Goal: Task Accomplishment & Management: Manage account settings

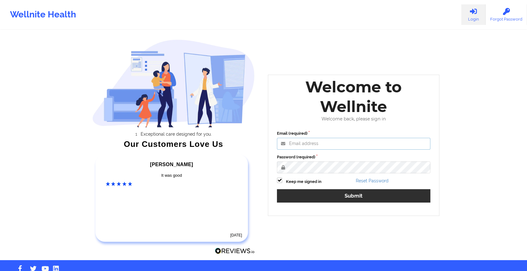
type input "[EMAIL_ADDRESS][DOMAIN_NAME]"
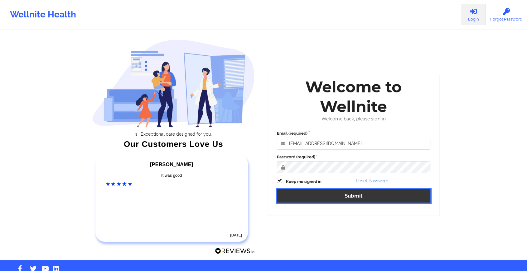
click at [328, 198] on button "Submit" at bounding box center [353, 195] width 153 height 13
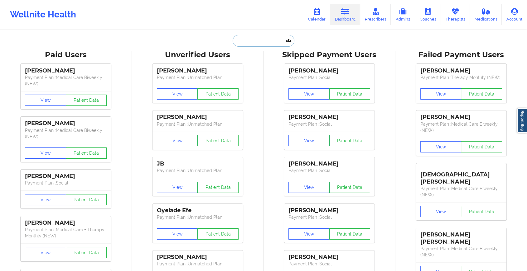
click at [258, 42] on input "text" at bounding box center [263, 41] width 62 height 12
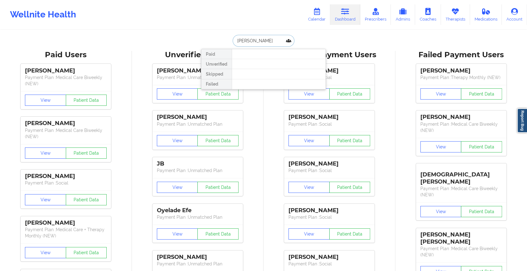
type input "[PERSON_NAME]"
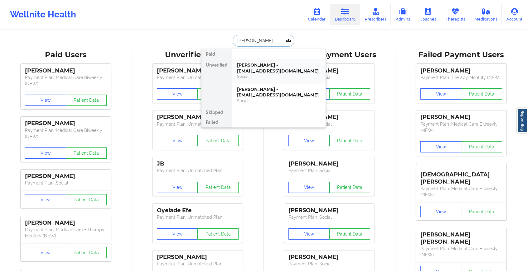
click at [265, 69] on div "[PERSON_NAME] - [EMAIL_ADDRESS][DOMAIN_NAME]" at bounding box center [279, 68] width 84 height 12
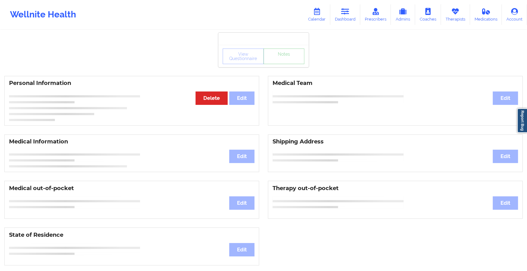
click at [286, 64] on link "Notes" at bounding box center [283, 57] width 41 height 16
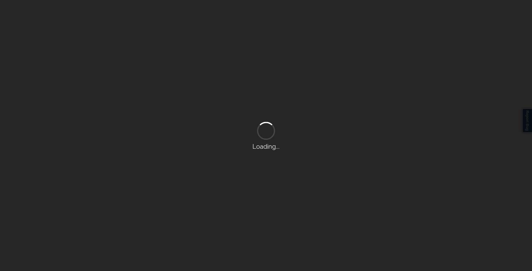
click at [286, 66] on div "Loading..." at bounding box center [266, 135] width 532 height 271
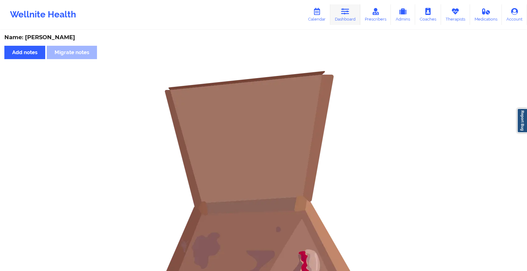
click at [347, 12] on icon at bounding box center [345, 11] width 8 height 7
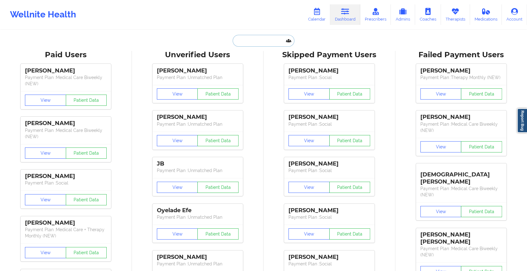
click at [259, 40] on input "text" at bounding box center [263, 41] width 62 height 12
type input "m"
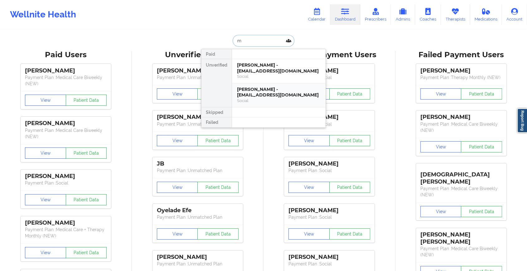
click at [255, 93] on div "[PERSON_NAME] - [EMAIL_ADDRESS][DOMAIN_NAME]" at bounding box center [279, 93] width 84 height 12
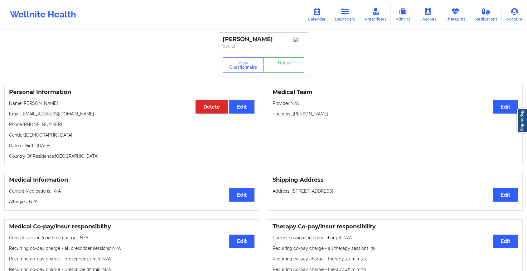
click at [276, 65] on link "Notes" at bounding box center [283, 65] width 41 height 16
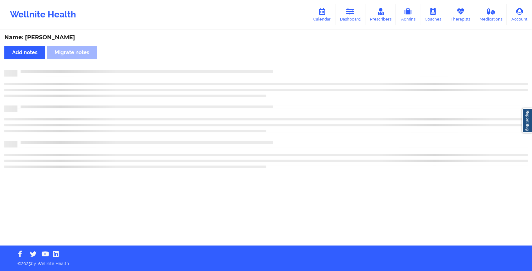
click at [323, 97] on div "Name: [PERSON_NAME] Add notes Migrate notes" at bounding box center [266, 138] width 532 height 215
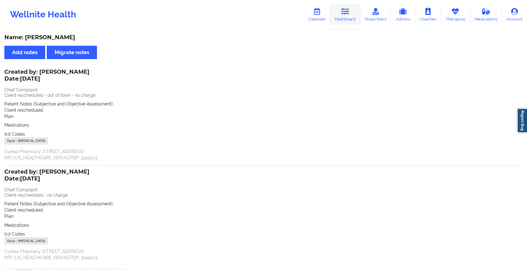
click at [347, 15] on link "Dashboard" at bounding box center [345, 14] width 30 height 21
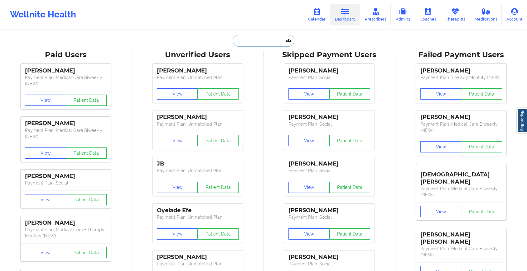
click at [240, 39] on input "text" at bounding box center [263, 41] width 62 height 12
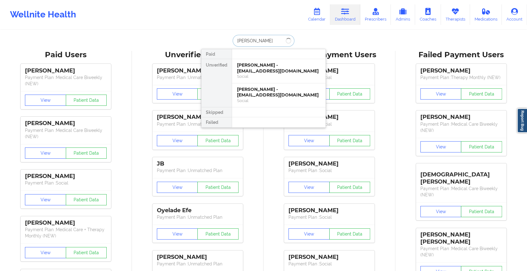
type input "[PERSON_NAME]"
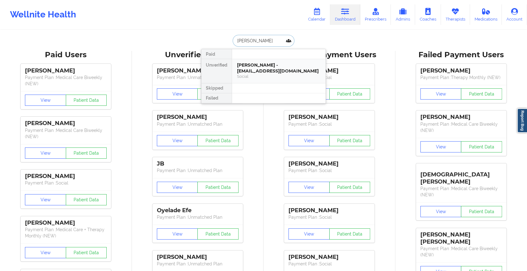
click at [264, 71] on div "[PERSON_NAME] - [EMAIL_ADDRESS][DOMAIN_NAME]" at bounding box center [279, 68] width 84 height 12
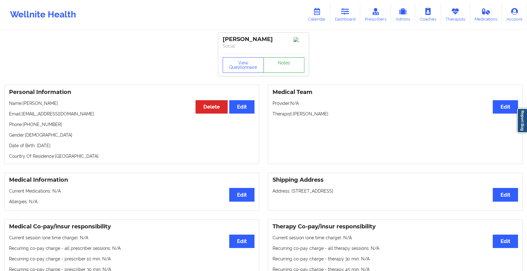
click at [278, 65] on link "Notes" at bounding box center [283, 65] width 41 height 16
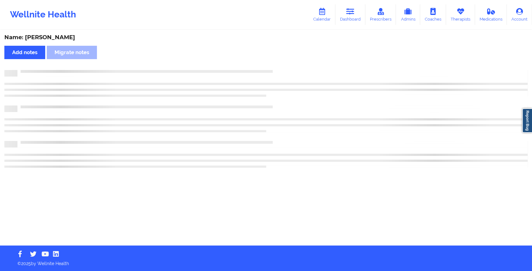
click at [334, 118] on div "Name: [PERSON_NAME] Add notes Migrate notes" at bounding box center [266, 138] width 532 height 215
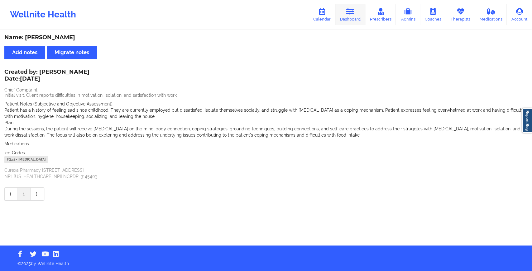
click at [352, 23] on link "Dashboard" at bounding box center [350, 14] width 30 height 21
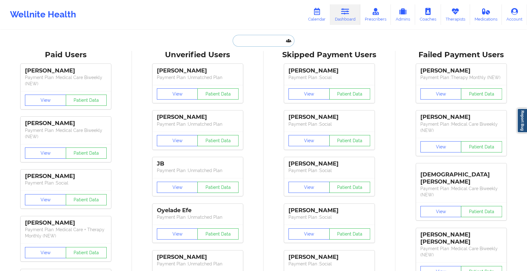
click at [245, 45] on input "text" at bounding box center [263, 41] width 62 height 12
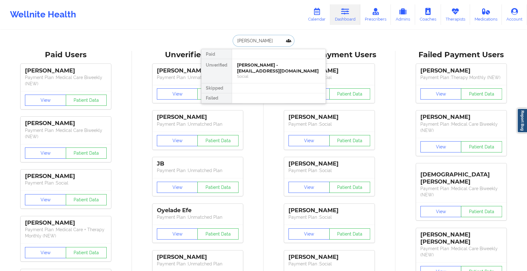
type input "[PERSON_NAME]"
click at [257, 67] on div "[PERSON_NAME] - [EMAIL_ADDRESS][DOMAIN_NAME]" at bounding box center [279, 68] width 84 height 12
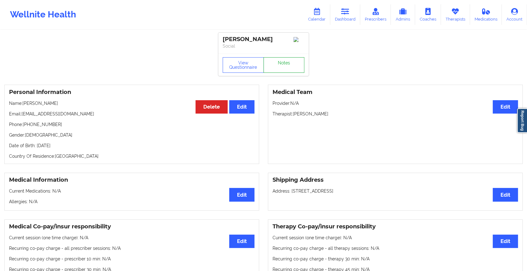
click at [278, 68] on link "Notes" at bounding box center [283, 65] width 41 height 16
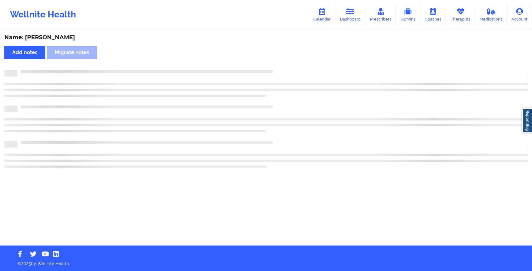
click at [278, 68] on div "Name: [PERSON_NAME] Add notes Migrate notes" at bounding box center [266, 138] width 532 height 215
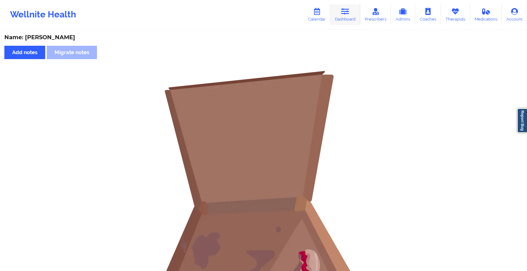
click at [349, 11] on icon at bounding box center [345, 11] width 8 height 7
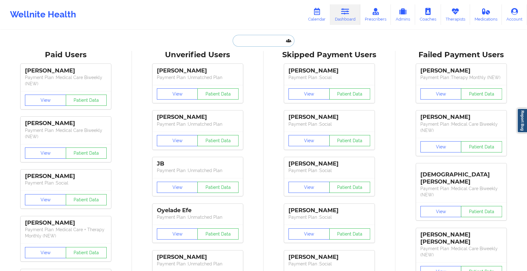
click at [281, 39] on input "text" at bounding box center [263, 41] width 62 height 12
type input "c"
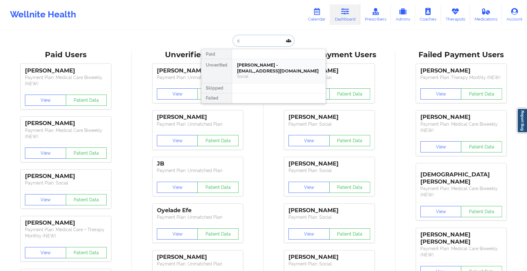
click at [251, 71] on div "[PERSON_NAME] - [EMAIL_ADDRESS][DOMAIN_NAME]" at bounding box center [279, 68] width 84 height 12
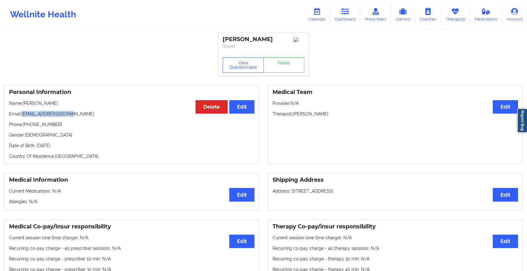
drag, startPoint x: 22, startPoint y: 117, endPoint x: 85, endPoint y: 110, distance: 62.6
click at [85, 110] on div "Personal Information Edit Delete Name: [PERSON_NAME] Email: [EMAIL_ADDRESS][DOM…" at bounding box center [131, 124] width 255 height 79
copy p "[EMAIL_ADDRESS][DOMAIN_NAME]"
click at [351, 15] on link "Dashboard" at bounding box center [345, 14] width 30 height 21
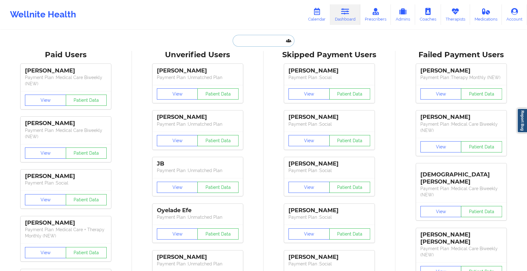
click at [256, 36] on input "text" at bounding box center [263, 41] width 62 height 12
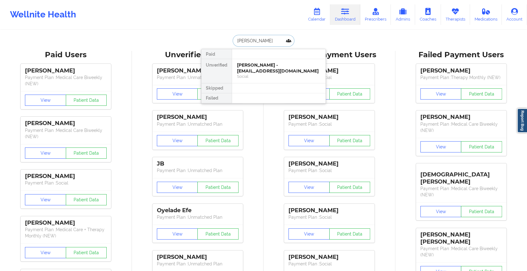
type input "[PERSON_NAME]"
click at [262, 66] on div "[PERSON_NAME] - [EMAIL_ADDRESS][DOMAIN_NAME]" at bounding box center [279, 68] width 84 height 12
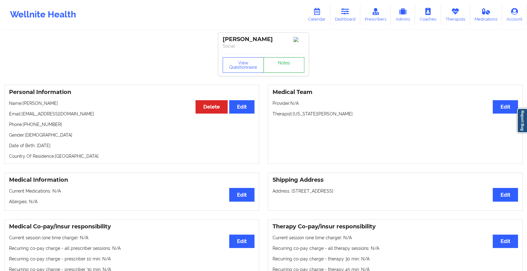
click at [283, 67] on link "Notes" at bounding box center [283, 65] width 41 height 16
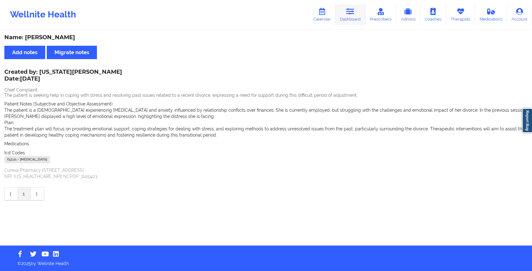
click at [342, 19] on link "Dashboard" at bounding box center [350, 14] width 30 height 21
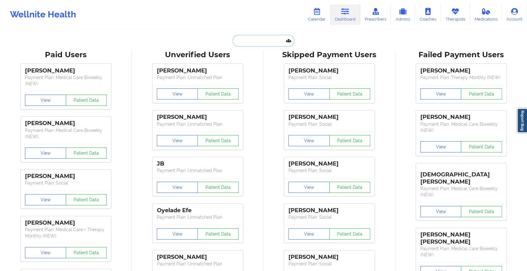
click at [247, 40] on input "text" at bounding box center [263, 41] width 62 height 12
type input "l"
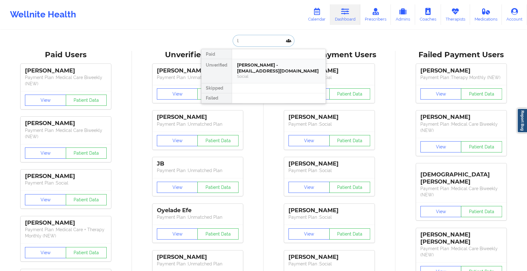
click at [241, 70] on div "[PERSON_NAME] - [EMAIL_ADDRESS][DOMAIN_NAME]" at bounding box center [279, 68] width 84 height 12
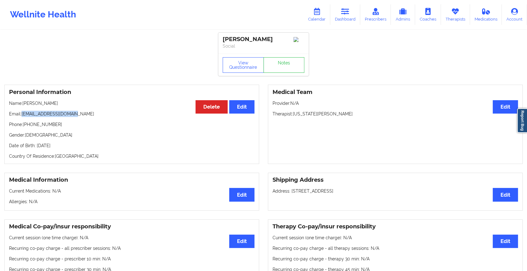
drag, startPoint x: 22, startPoint y: 116, endPoint x: 90, endPoint y: 112, distance: 68.3
click at [90, 112] on p "Email: [EMAIL_ADDRESS][DOMAIN_NAME]" at bounding box center [131, 114] width 245 height 6
copy p "[EMAIL_ADDRESS][DOMAIN_NAME]"
click at [342, 17] on link "Dashboard" at bounding box center [345, 14] width 30 height 21
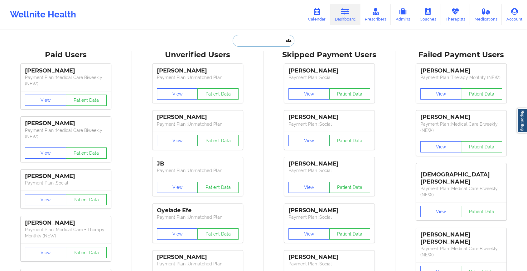
click at [276, 41] on input "text" at bounding box center [263, 41] width 62 height 12
paste input "[EMAIL_ADDRESS][DOMAIN_NAME]"
type input "[EMAIL_ADDRESS][DOMAIN_NAME]"
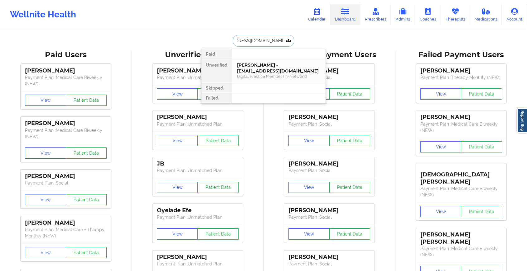
click at [253, 66] on div "[PERSON_NAME] - [EMAIL_ADDRESS][DOMAIN_NAME]" at bounding box center [279, 68] width 84 height 12
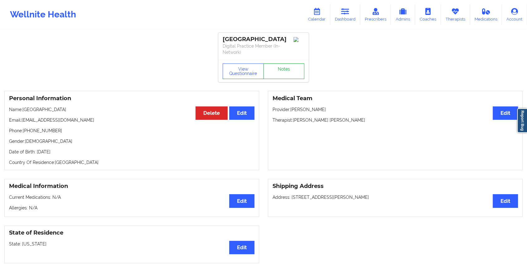
click at [281, 77] on link "Notes" at bounding box center [283, 72] width 41 height 16
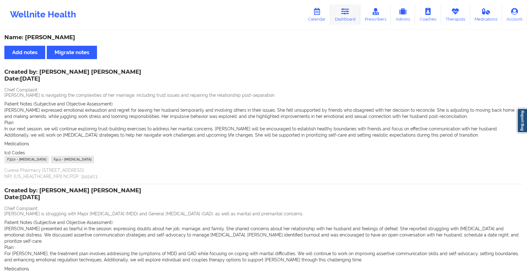
click at [348, 19] on link "Dashboard" at bounding box center [345, 14] width 30 height 21
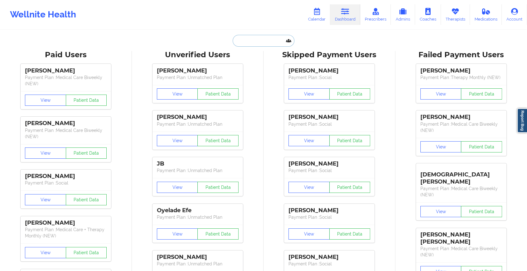
click at [263, 44] on input "text" at bounding box center [263, 41] width 62 height 12
paste input "[EMAIL_ADDRESS][DOMAIN_NAME]"
type input "[EMAIL_ADDRESS][DOMAIN_NAME]"
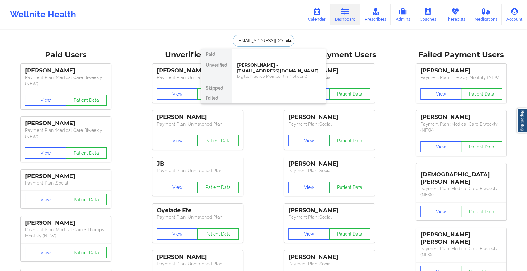
scroll to position [0, 0]
click at [265, 66] on div "[PERSON_NAME] - [EMAIL_ADDRESS][DOMAIN_NAME]" at bounding box center [279, 68] width 84 height 12
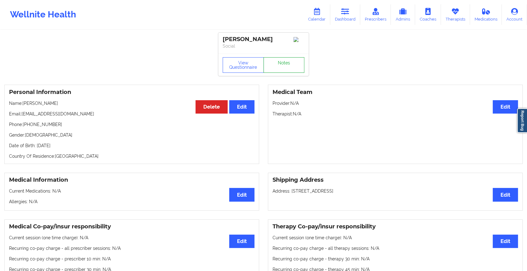
click at [285, 62] on link "Notes" at bounding box center [283, 65] width 41 height 16
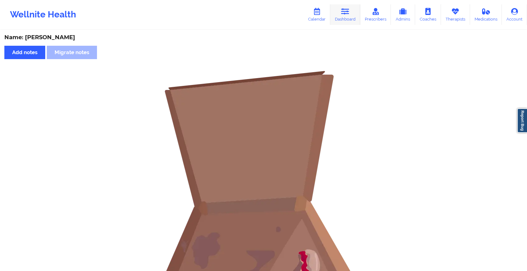
click at [344, 5] on link "Dashboard" at bounding box center [345, 14] width 30 height 21
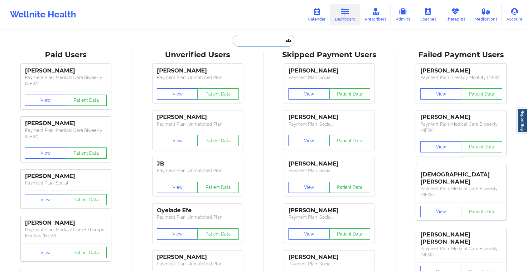
click at [262, 36] on input "text" at bounding box center [263, 41] width 62 height 12
paste input "[EMAIL_ADDRESS][DOMAIN_NAME]"
type input "[EMAIL_ADDRESS][DOMAIN_NAME]"
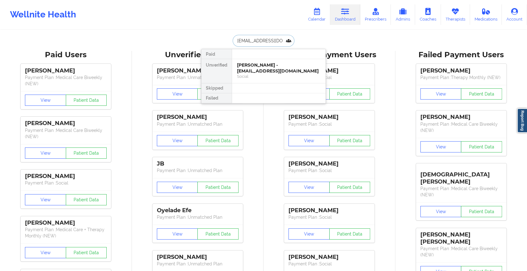
scroll to position [0, 12]
click at [289, 68] on div "[PERSON_NAME] - [EMAIL_ADDRESS][DOMAIN_NAME]" at bounding box center [279, 68] width 84 height 12
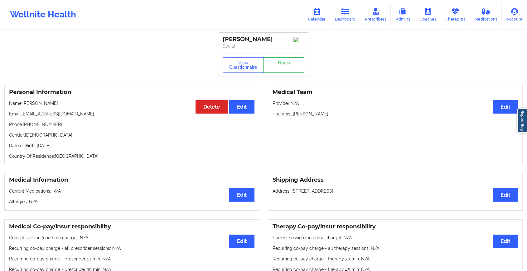
click at [284, 63] on link "Notes" at bounding box center [283, 65] width 41 height 16
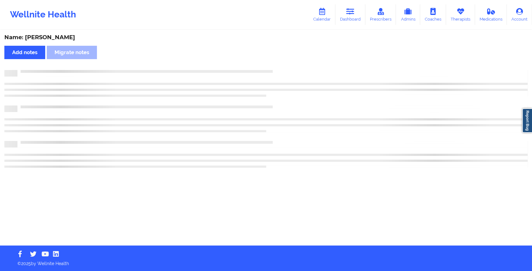
click at [284, 63] on div "Name: [PERSON_NAME] Add notes Migrate notes" at bounding box center [266, 138] width 532 height 215
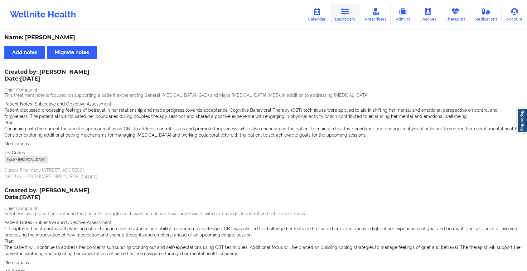
click at [346, 15] on link "Dashboard" at bounding box center [345, 14] width 30 height 21
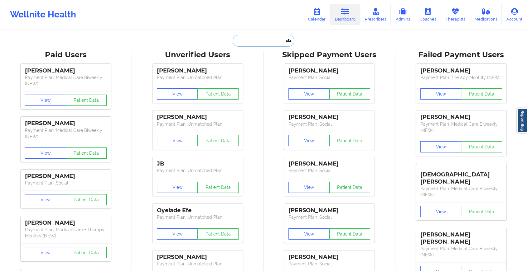
click at [267, 41] on input "text" at bounding box center [263, 41] width 62 height 12
paste input "[EMAIL_ADDRESS][DOMAIN_NAME]"
type input "[EMAIL_ADDRESS][DOMAIN_NAME]"
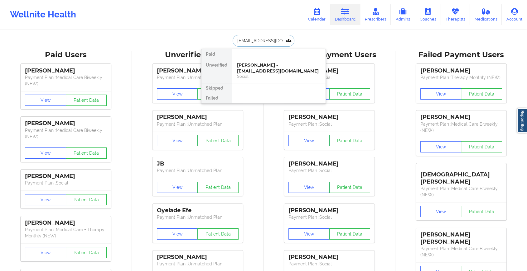
click at [270, 69] on div "[PERSON_NAME] - [EMAIL_ADDRESS][DOMAIN_NAME]" at bounding box center [279, 68] width 84 height 12
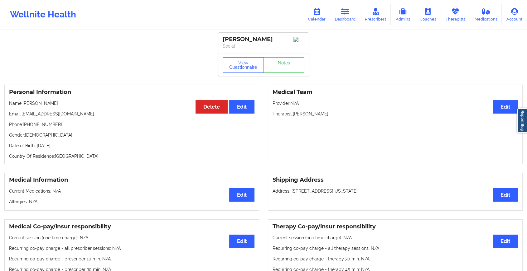
click at [280, 63] on div "View Questionnaire Notes" at bounding box center [263, 65] width 82 height 16
click at [280, 63] on link "Notes" at bounding box center [283, 65] width 41 height 16
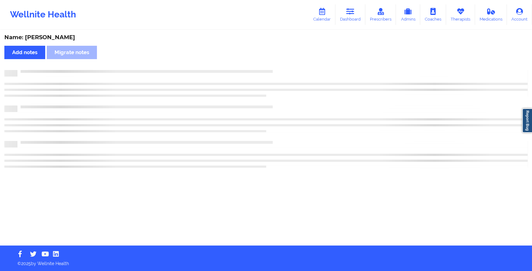
click at [280, 63] on div "Name: [PERSON_NAME] Add notes Migrate notes" at bounding box center [266, 138] width 532 height 215
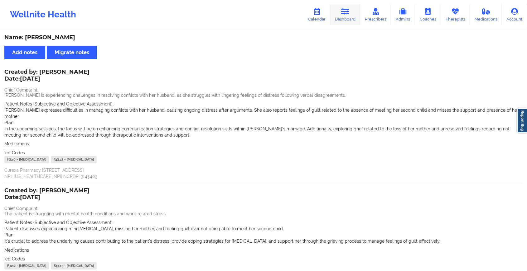
drag, startPoint x: 348, startPoint y: 26, endPoint x: 351, endPoint y: 17, distance: 8.6
click at [351, 17] on div "Wellnite Health Calendar Dashboard Prescribers Admins Coaches Therapists Medica…" at bounding box center [263, 14] width 527 height 25
click at [351, 17] on link "Dashboard" at bounding box center [345, 14] width 30 height 21
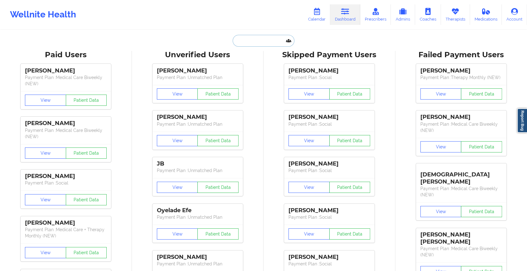
click at [260, 45] on input "text" at bounding box center [263, 41] width 62 height 12
paste input "[EMAIL_ADDRESS][DOMAIN_NAME]"
type input "[EMAIL_ADDRESS][DOMAIN_NAME]"
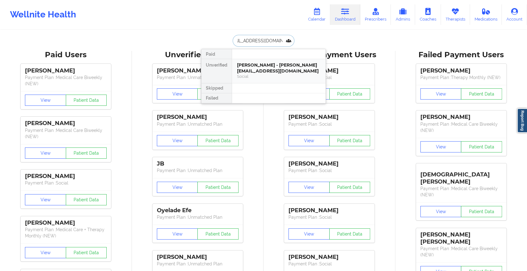
click at [262, 73] on div "[PERSON_NAME] - [PERSON_NAME][EMAIL_ADDRESS][DOMAIN_NAME]" at bounding box center [279, 68] width 84 height 12
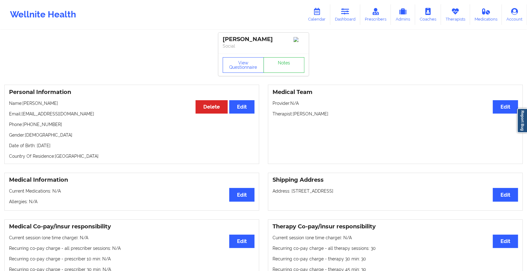
click at [295, 57] on div "View Questionnaire Notes" at bounding box center [263, 65] width 90 height 22
click at [286, 69] on link "Notes" at bounding box center [283, 65] width 41 height 16
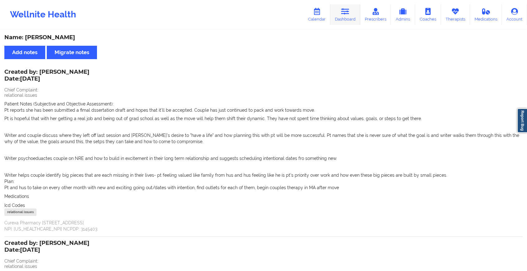
click at [350, 18] on link "Dashboard" at bounding box center [345, 14] width 30 height 21
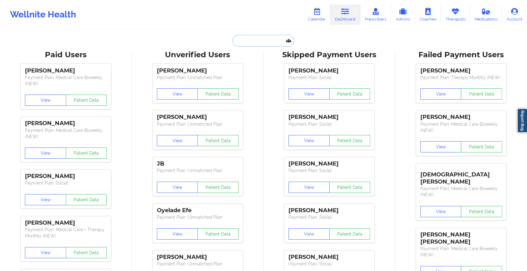
click at [242, 41] on input "text" at bounding box center [263, 41] width 62 height 12
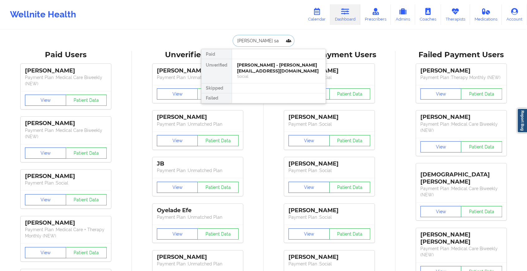
type input "[PERSON_NAME] r [PERSON_NAME]"
click at [268, 69] on div "[PERSON_NAME] - [EMAIL_ADDRESS][DOMAIN_NAME]" at bounding box center [279, 68] width 84 height 12
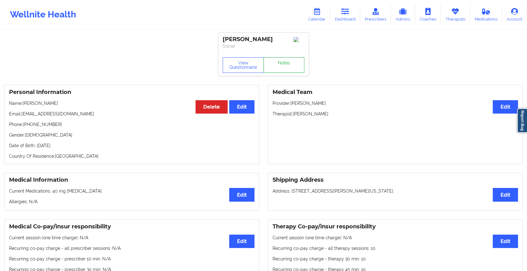
click at [285, 60] on link "Notes" at bounding box center [283, 65] width 41 height 16
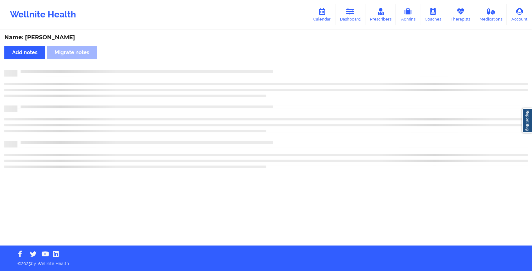
click at [285, 60] on div "Name: [PERSON_NAME] notes Migrate notes" at bounding box center [266, 138] width 532 height 215
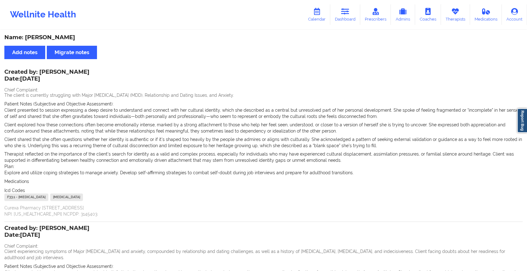
scroll to position [157, 0]
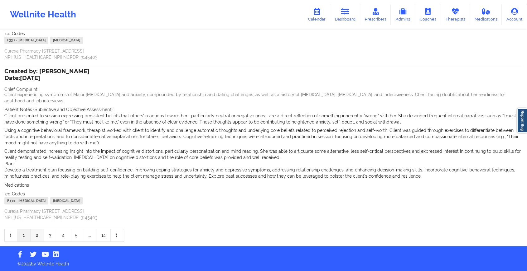
click at [36, 236] on link "2" at bounding box center [37, 235] width 13 height 12
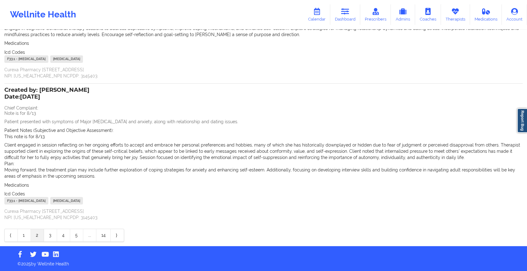
scroll to position [0, 0]
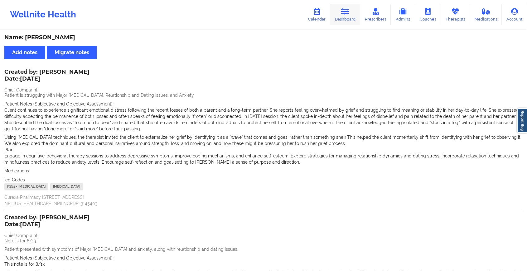
click at [343, 16] on link "Dashboard" at bounding box center [345, 14] width 30 height 21
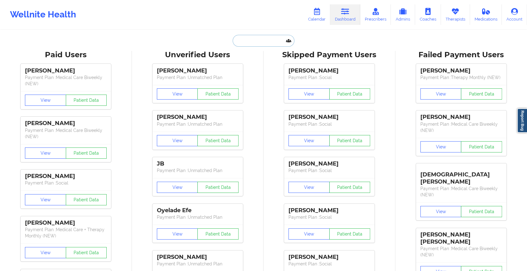
click at [265, 36] on input "text" at bounding box center [263, 41] width 62 height 12
paste input "[EMAIL_ADDRESS][DOMAIN_NAME]"
type input "[EMAIL_ADDRESS][DOMAIN_NAME]"
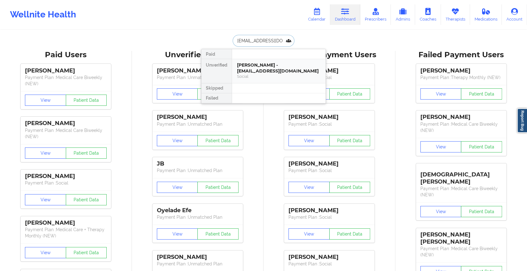
click at [291, 72] on div "[PERSON_NAME] - [EMAIL_ADDRESS][DOMAIN_NAME]" at bounding box center [279, 68] width 84 height 12
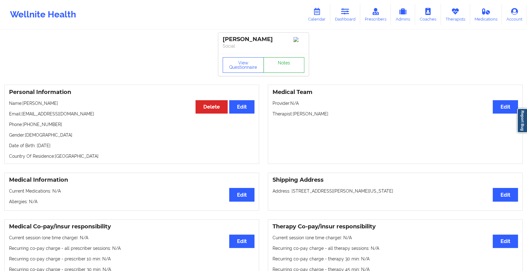
click at [297, 65] on link "Notes" at bounding box center [283, 65] width 41 height 16
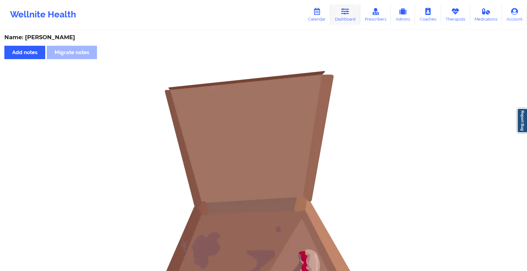
click at [351, 8] on link "Dashboard" at bounding box center [345, 14] width 30 height 21
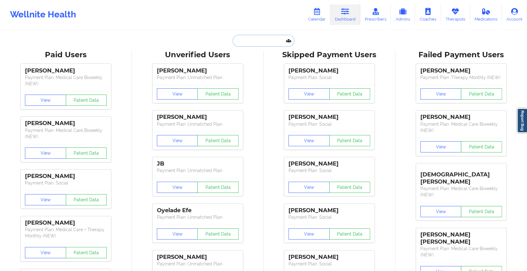
click at [257, 43] on input "text" at bounding box center [263, 41] width 62 height 12
paste input "[EMAIL_ADDRESS][DOMAIN_NAME]"
type input "[EMAIL_ADDRESS][DOMAIN_NAME]"
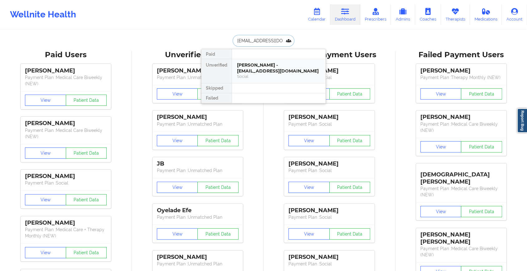
click at [254, 68] on div "[PERSON_NAME] - [EMAIL_ADDRESS][DOMAIN_NAME]" at bounding box center [279, 68] width 84 height 12
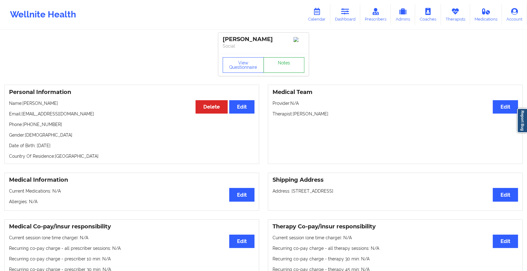
click at [277, 66] on link "Notes" at bounding box center [283, 65] width 41 height 16
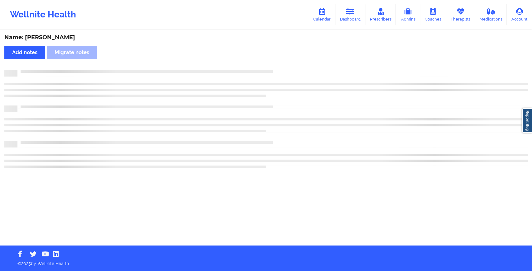
click at [277, 66] on div "Name: [PERSON_NAME] Add notes Migrate notes" at bounding box center [266, 138] width 532 height 215
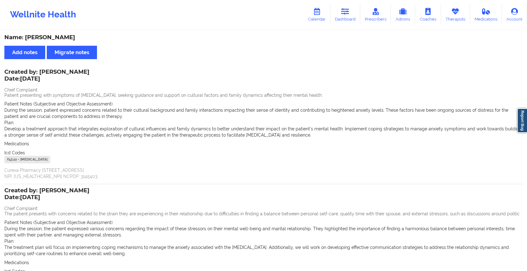
scroll to position [78, 0]
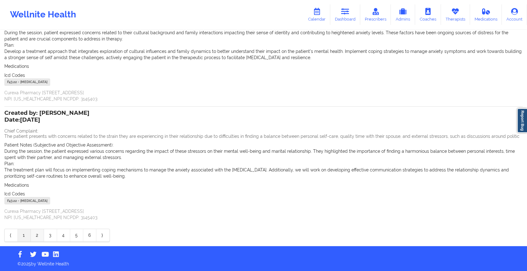
click at [36, 236] on link "2" at bounding box center [37, 235] width 13 height 12
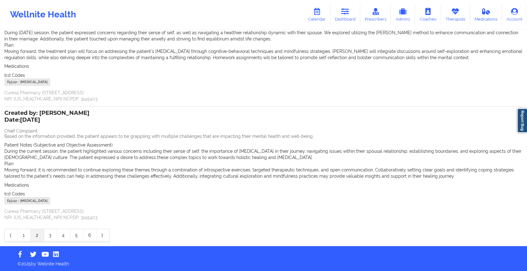
scroll to position [0, 0]
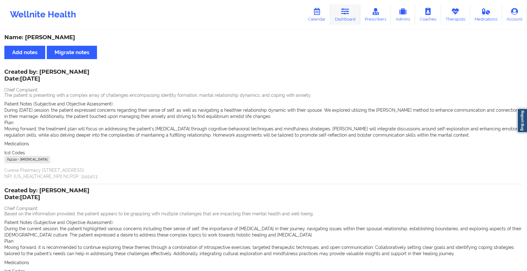
click at [343, 11] on icon at bounding box center [345, 11] width 8 height 7
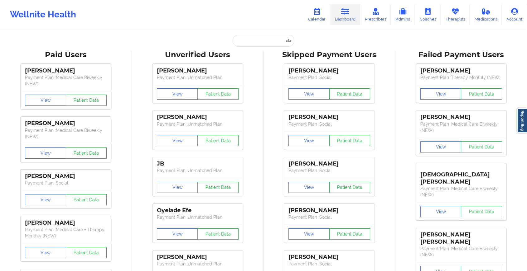
click at [256, 45] on input "text" at bounding box center [263, 41] width 62 height 12
paste input "[EMAIL_ADDRESS][DOMAIN_NAME]"
type input "[EMAIL_ADDRESS][DOMAIN_NAME]"
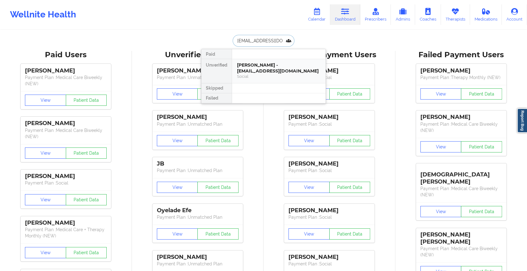
click at [264, 69] on div "[PERSON_NAME] - [EMAIL_ADDRESS][DOMAIN_NAME]" at bounding box center [279, 68] width 84 height 12
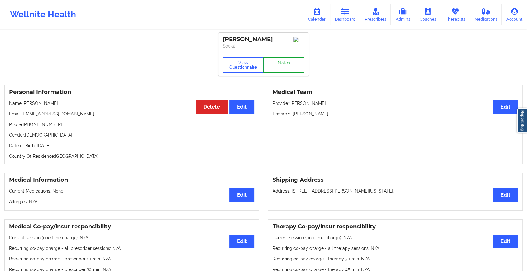
click at [282, 61] on link "Notes" at bounding box center [283, 65] width 41 height 16
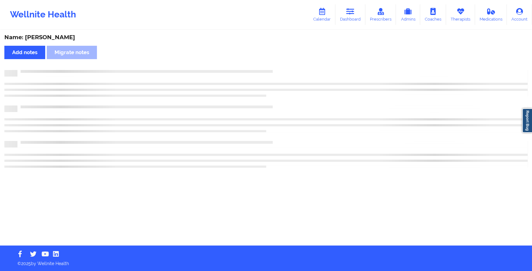
click at [282, 61] on div "Name: [PERSON_NAME] Add notes Migrate notes" at bounding box center [266, 138] width 532 height 215
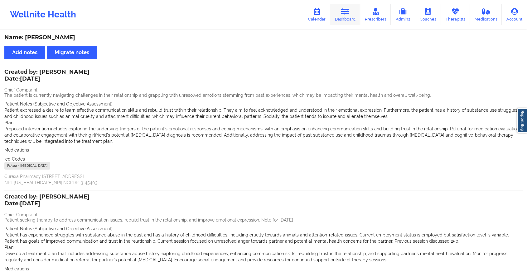
click at [353, 10] on link "Dashboard" at bounding box center [345, 14] width 30 height 21
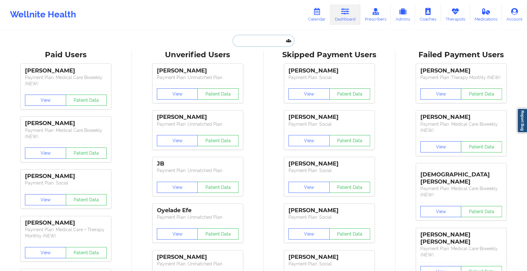
click at [256, 38] on input "text" at bounding box center [263, 41] width 62 height 12
paste input "[EMAIL_ADDRESS][DOMAIN_NAME]"
type input "[EMAIL_ADDRESS][DOMAIN_NAME]"
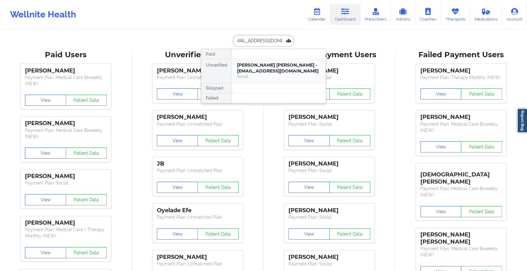
click at [261, 64] on div "[PERSON_NAME] [PERSON_NAME] - [EMAIL_ADDRESS][DOMAIN_NAME]" at bounding box center [279, 68] width 84 height 12
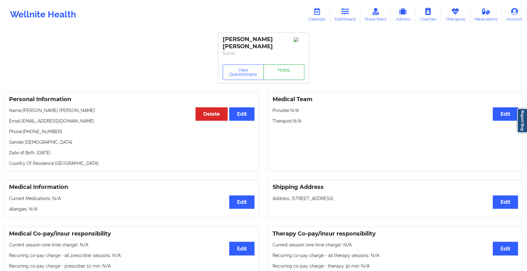
click at [279, 66] on link "Notes" at bounding box center [283, 73] width 41 height 16
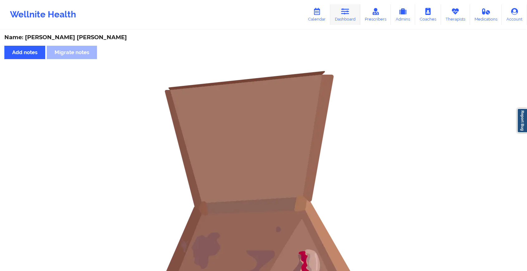
click at [348, 18] on link "Dashboard" at bounding box center [345, 14] width 30 height 21
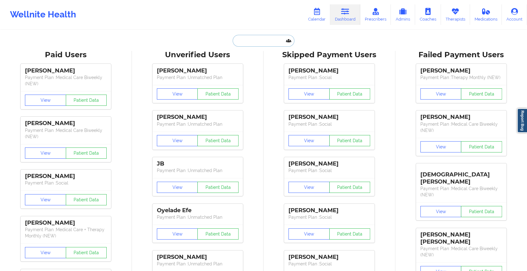
click at [259, 45] on input "text" at bounding box center [263, 41] width 62 height 12
paste input "[EMAIL_ADDRESS][DOMAIN_NAME]"
type input "[EMAIL_ADDRESS][DOMAIN_NAME]"
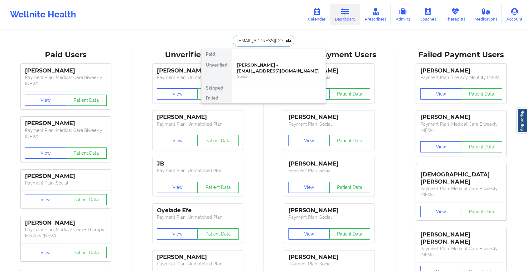
click at [262, 74] on div "Social" at bounding box center [279, 76] width 84 height 5
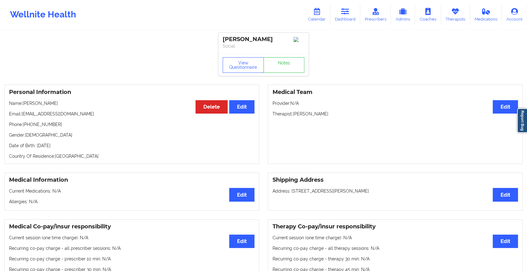
click at [283, 58] on div "View Questionnaire Notes" at bounding box center [263, 65] width 90 height 22
drag, startPoint x: 283, startPoint y: 58, endPoint x: 277, endPoint y: 68, distance: 11.4
click at [277, 68] on link "Notes" at bounding box center [283, 65] width 41 height 16
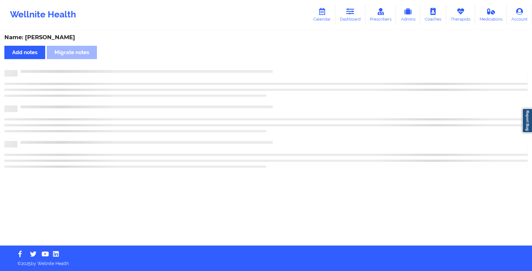
click at [277, 68] on div "Name: [PERSON_NAME] Add notes Migrate notes" at bounding box center [266, 138] width 532 height 215
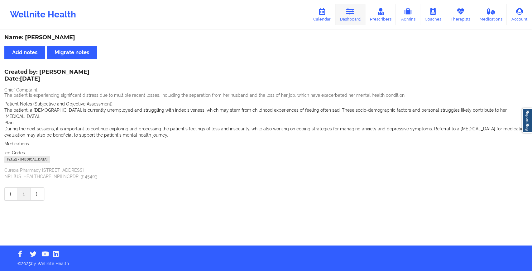
click at [352, 13] on icon at bounding box center [350, 11] width 8 height 7
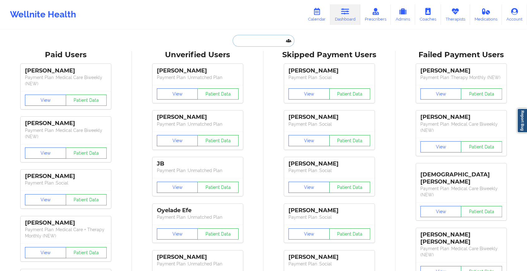
click at [267, 41] on input "text" at bounding box center [263, 41] width 62 height 12
paste input "[EMAIL_ADDRESS][DOMAIN_NAME]"
type input "[EMAIL_ADDRESS][DOMAIN_NAME]"
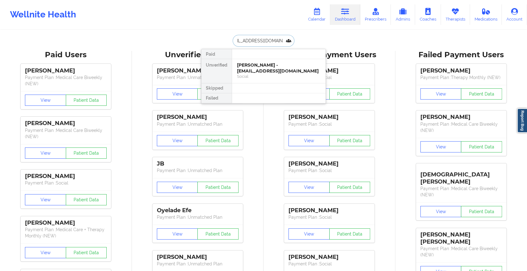
click at [273, 65] on div "[PERSON_NAME] - [EMAIL_ADDRESS][DOMAIN_NAME]" at bounding box center [279, 68] width 84 height 12
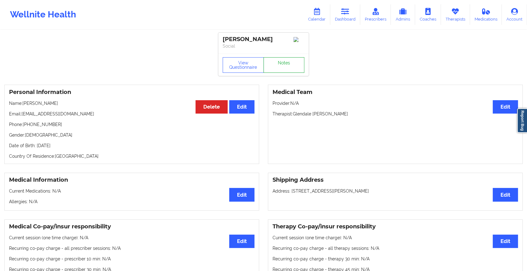
click at [279, 70] on link "Notes" at bounding box center [283, 65] width 41 height 16
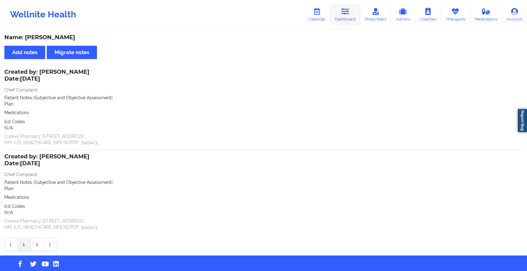
click at [342, 16] on link "Dashboard" at bounding box center [345, 14] width 30 height 21
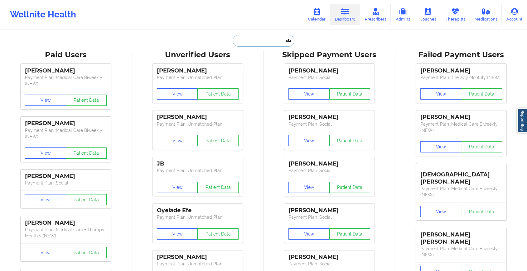
click at [257, 42] on input "text" at bounding box center [263, 41] width 62 height 12
paste input "[EMAIL_ADDRESS][DOMAIN_NAME]"
type input "[EMAIL_ADDRESS][DOMAIN_NAME]"
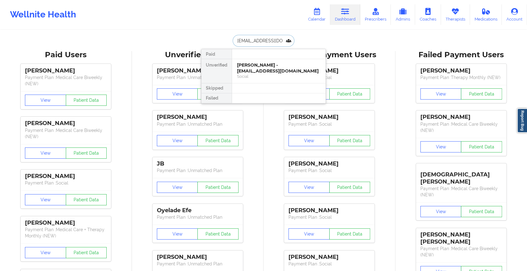
click at [263, 74] on div "Social" at bounding box center [279, 76] width 84 height 5
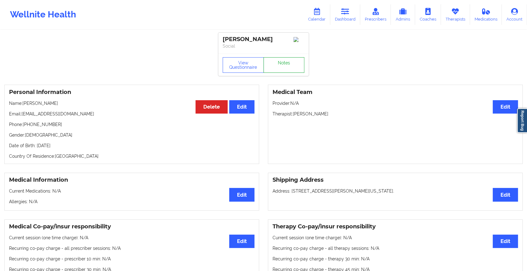
click at [270, 66] on link "Notes" at bounding box center [283, 65] width 41 height 16
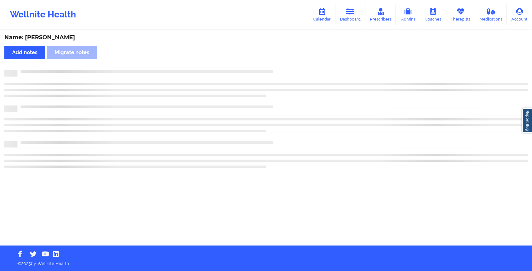
click at [270, 66] on div "Name: [PERSON_NAME] Add notes Migrate notes" at bounding box center [266, 138] width 532 height 215
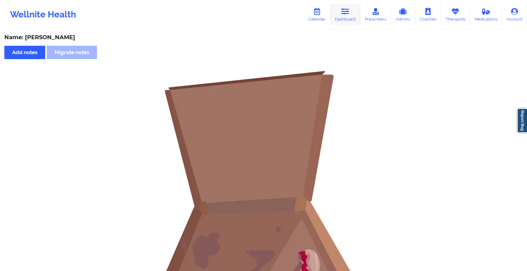
click at [349, 16] on link "Dashboard" at bounding box center [345, 14] width 30 height 21
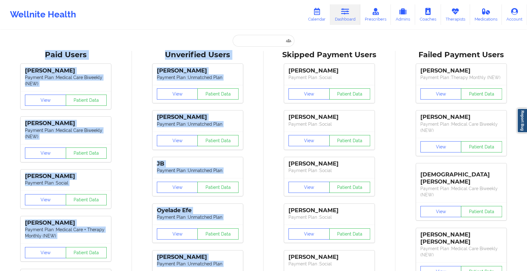
drag, startPoint x: 267, startPoint y: 48, endPoint x: 257, endPoint y: 44, distance: 10.2
click at [257, 44] on input "text" at bounding box center [263, 41] width 62 height 12
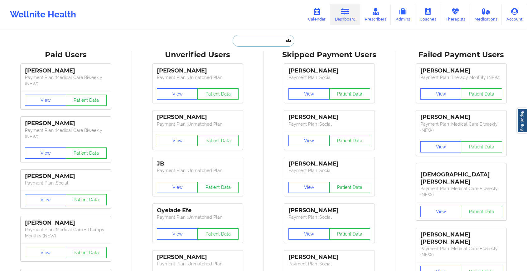
paste input "[EMAIL_ADDRESS][DOMAIN_NAME]"
type input "[EMAIL_ADDRESS][DOMAIN_NAME]"
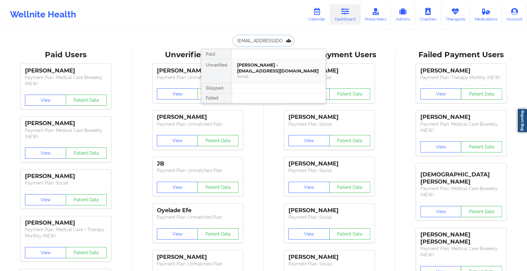
click at [264, 63] on div "[PERSON_NAME] - [EMAIL_ADDRESS][DOMAIN_NAME]" at bounding box center [279, 68] width 84 height 12
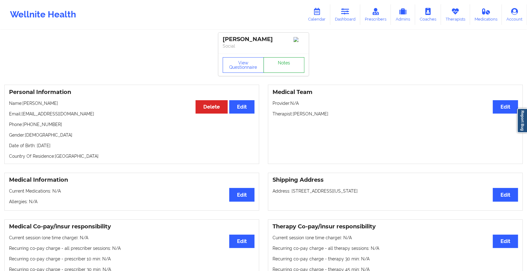
click at [288, 60] on link "Notes" at bounding box center [283, 65] width 41 height 16
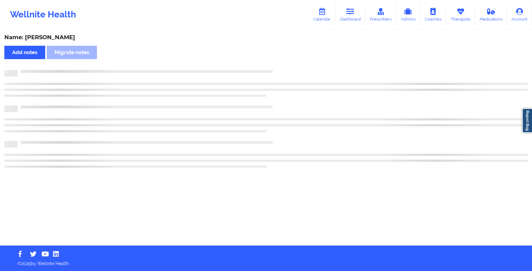
click at [288, 60] on div "Name: [PERSON_NAME] Add notes Migrate notes" at bounding box center [266, 138] width 532 height 215
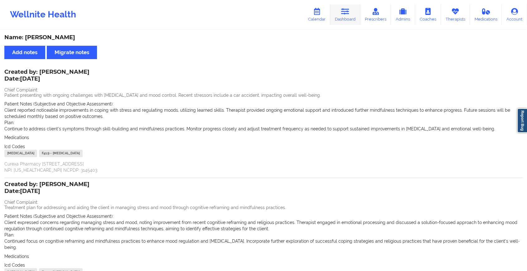
click at [349, 12] on icon at bounding box center [345, 11] width 8 height 7
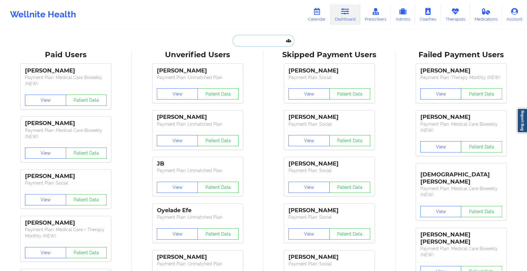
click at [245, 41] on input "text" at bounding box center [263, 41] width 62 height 12
paste input "[EMAIL_ADDRESS][DOMAIN_NAME]"
type input "[EMAIL_ADDRESS][DOMAIN_NAME]"
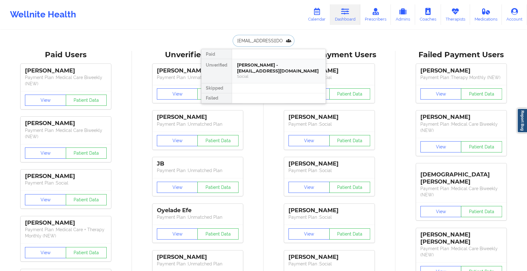
click at [261, 68] on div "[PERSON_NAME] - [EMAIL_ADDRESS][DOMAIN_NAME]" at bounding box center [279, 68] width 84 height 12
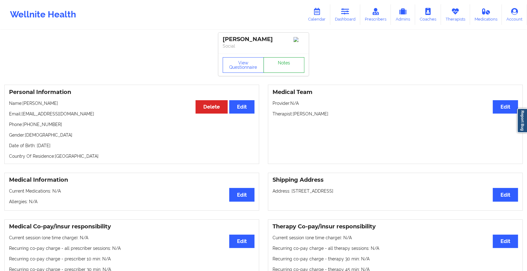
click at [274, 72] on link "Notes" at bounding box center [283, 65] width 41 height 16
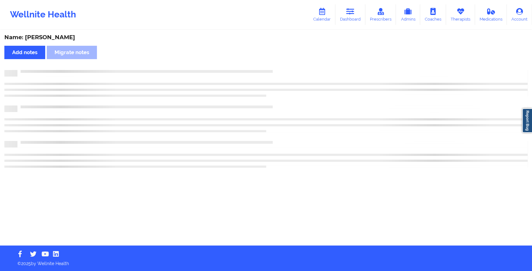
click at [274, 70] on div at bounding box center [272, 70] width 510 height 0
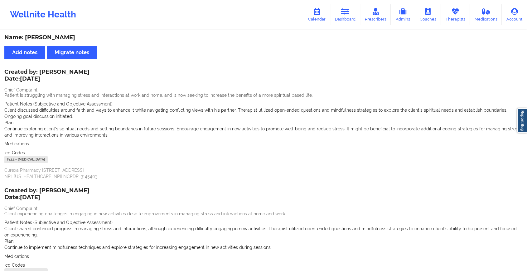
scroll to position [49, 0]
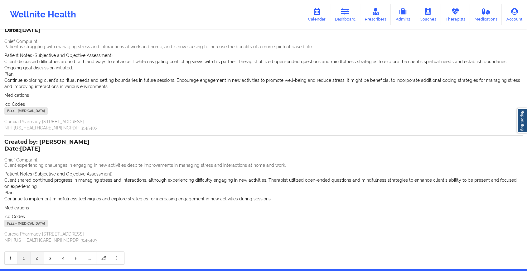
click at [36, 263] on link "2" at bounding box center [37, 258] width 13 height 12
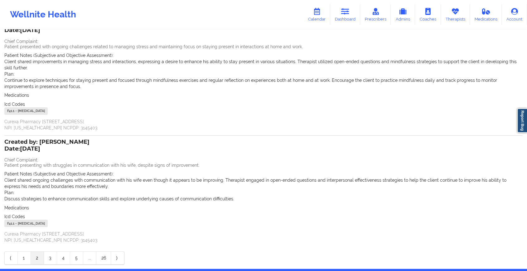
scroll to position [0, 0]
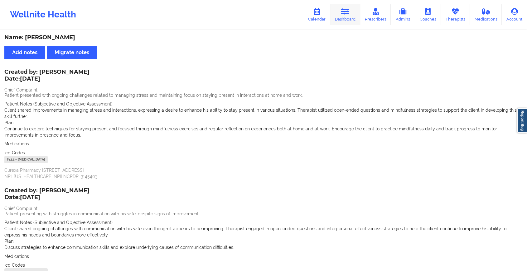
click at [347, 12] on icon at bounding box center [345, 11] width 8 height 7
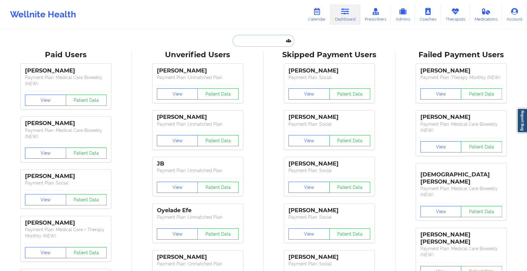
click at [243, 40] on input "text" at bounding box center [263, 41] width 62 height 12
paste input "[EMAIL_ADDRESS][DOMAIN_NAME]"
type input "[EMAIL_ADDRESS][DOMAIN_NAME]"
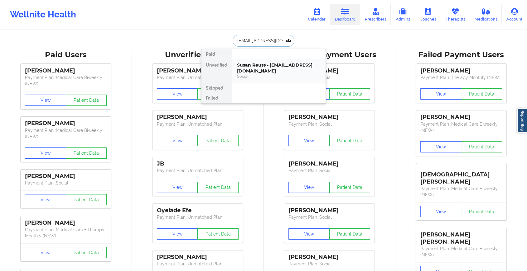
click at [247, 62] on div "Susan Reuss - [EMAIL_ADDRESS][DOMAIN_NAME] Social" at bounding box center [278, 71] width 93 height 24
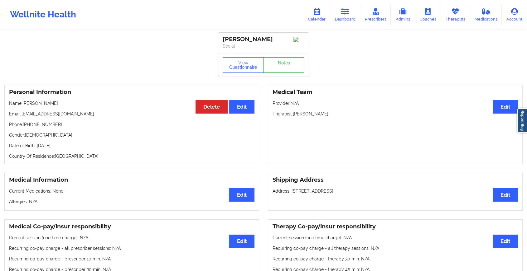
click at [292, 66] on link "Notes" at bounding box center [283, 65] width 41 height 16
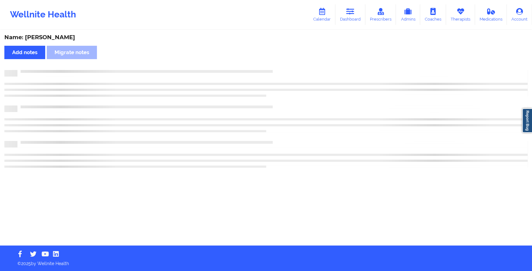
click at [292, 66] on div "Name: [PERSON_NAME] Add notes Migrate notes" at bounding box center [266, 138] width 532 height 215
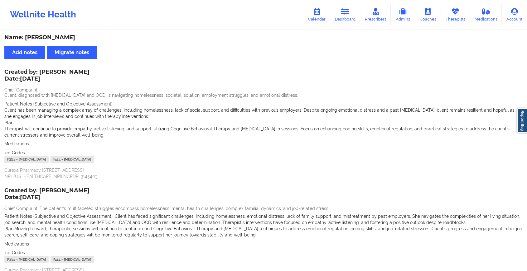
scroll to position [59, 0]
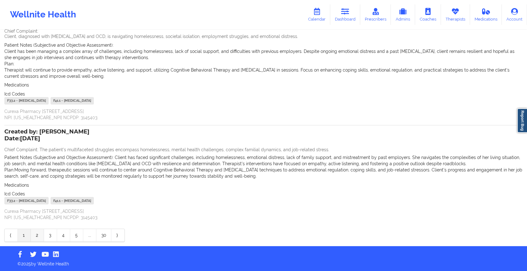
click at [34, 236] on link "2" at bounding box center [37, 235] width 13 height 12
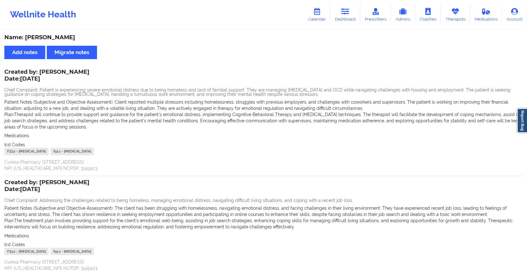
scroll to position [51, 0]
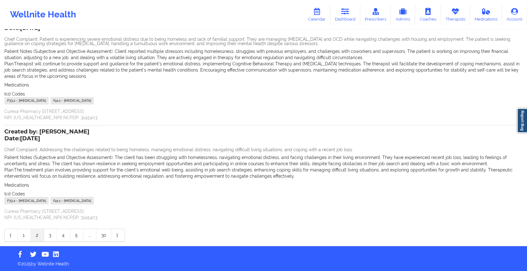
drag, startPoint x: 510, startPoint y: 109, endPoint x: 531, endPoint y: 100, distance: 23.3
click at [527, 100] on html "Wellnite Health Calendar Dashboard Prescribers Admins Coaches Therapists Medica…" at bounding box center [263, 84] width 527 height 271
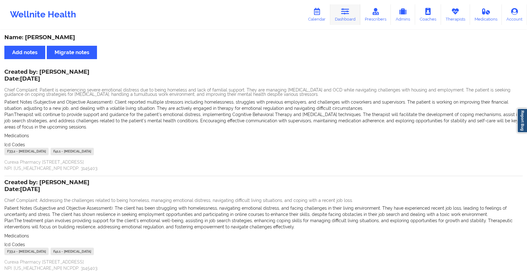
click at [344, 13] on icon at bounding box center [345, 11] width 8 height 7
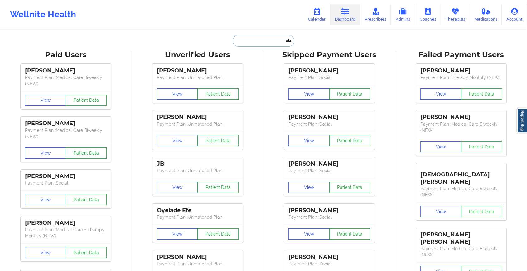
click at [271, 38] on input "text" at bounding box center [263, 41] width 62 height 12
paste input "[EMAIL_ADDRESS][DOMAIN_NAME]"
type input "[EMAIL_ADDRESS][DOMAIN_NAME]"
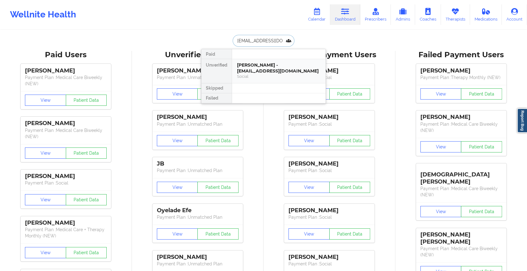
click at [281, 67] on div "[PERSON_NAME] - [EMAIL_ADDRESS][DOMAIN_NAME]" at bounding box center [279, 68] width 84 height 12
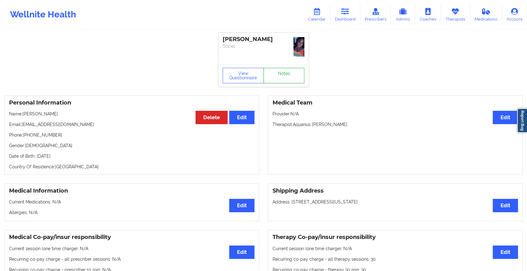
click at [287, 68] on link "Notes" at bounding box center [283, 76] width 41 height 16
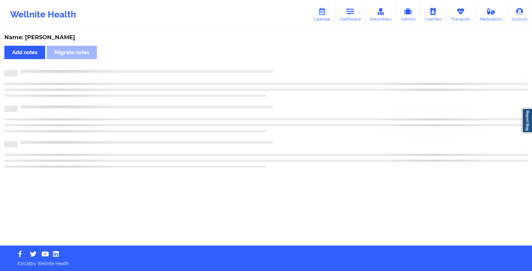
click at [287, 65] on div "Name: [PERSON_NAME] Add notes Migrate notes" at bounding box center [266, 138] width 532 height 215
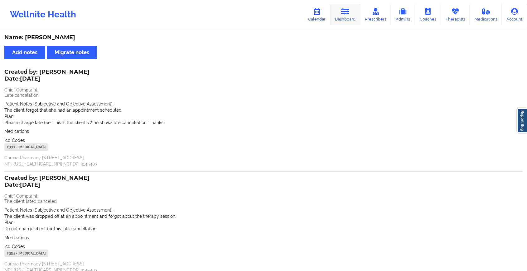
click at [347, 15] on link "Dashboard" at bounding box center [345, 14] width 30 height 21
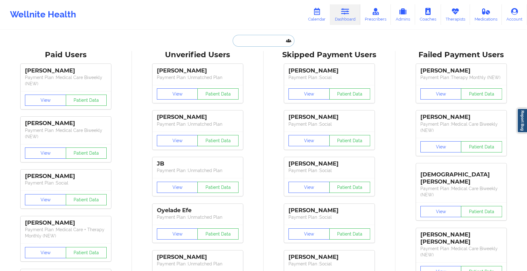
click at [253, 41] on input "text" at bounding box center [263, 41] width 62 height 12
paste input "[PERSON_NAME][EMAIL_ADDRESS][PERSON_NAME][DOMAIN_NAME]"
type input "[PERSON_NAME][EMAIL_ADDRESS][PERSON_NAME][DOMAIN_NAME]"
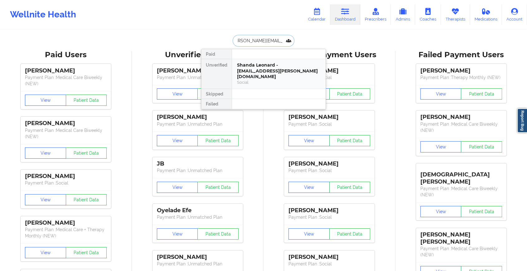
click at [265, 68] on div "Shanda Leonard - [EMAIL_ADDRESS][PERSON_NAME][DOMAIN_NAME]" at bounding box center [279, 70] width 84 height 17
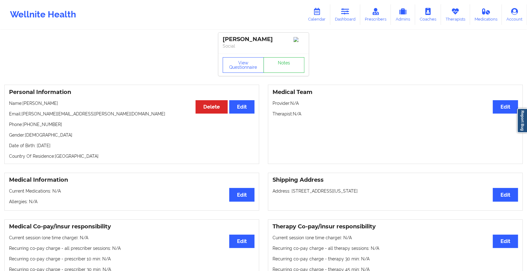
click at [285, 66] on div "View Questionnaire Notes" at bounding box center [263, 65] width 90 height 22
click at [285, 66] on link "Notes" at bounding box center [283, 65] width 41 height 16
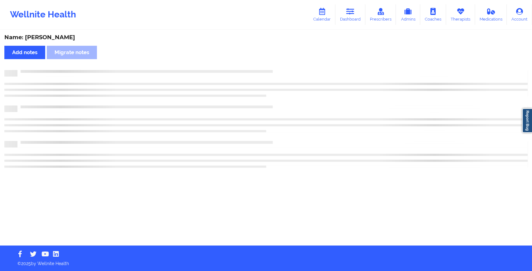
click at [285, 66] on div "Name: [PERSON_NAME] Add notes Migrate notes" at bounding box center [266, 138] width 532 height 215
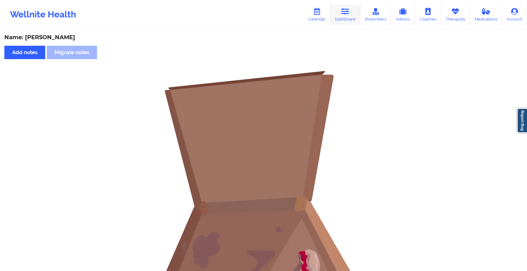
click at [347, 7] on link "Dashboard" at bounding box center [345, 14] width 30 height 21
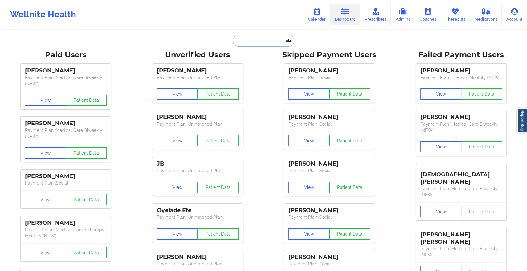
click at [268, 44] on input "text" at bounding box center [263, 41] width 62 height 12
paste input "[PERSON_NAME][EMAIL_ADDRESS][PERSON_NAME][DOMAIN_NAME]"
type input "[PERSON_NAME][EMAIL_ADDRESS][PERSON_NAME][DOMAIN_NAME]"
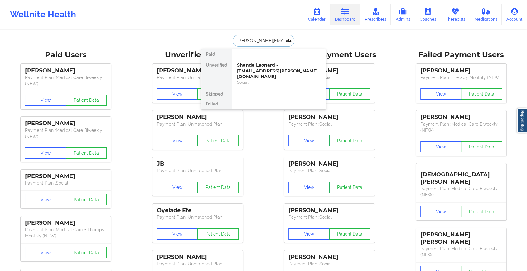
scroll to position [0, 4]
click at [265, 74] on div "[PERSON_NAME] - [PERSON_NAME][EMAIL_ADDRESS][PERSON_NAME][DOMAIN_NAME]" at bounding box center [279, 70] width 84 height 17
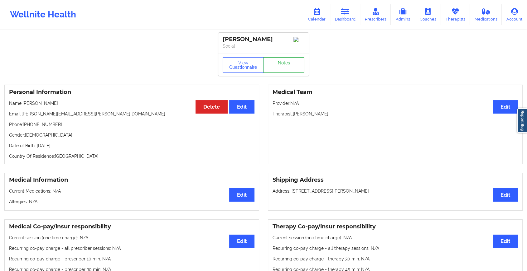
click at [286, 65] on link "Notes" at bounding box center [283, 65] width 41 height 16
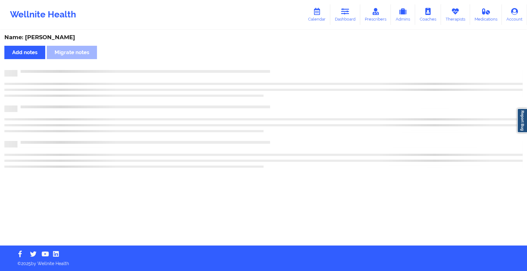
click at [286, 65] on div "Name: [PERSON_NAME] Add notes Migrate notes" at bounding box center [263, 138] width 527 height 215
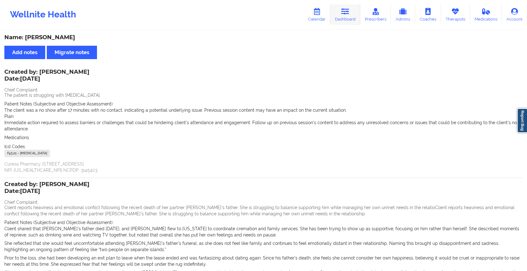
click at [347, 16] on link "Dashboard" at bounding box center [345, 14] width 30 height 21
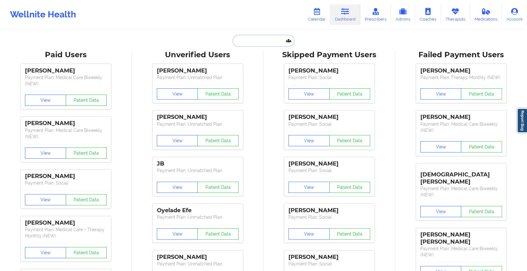
click at [255, 45] on input "text" at bounding box center [263, 41] width 62 height 12
paste input "[EMAIL_ADDRESS][DOMAIN_NAME]"
type input "[EMAIL_ADDRESS][DOMAIN_NAME]"
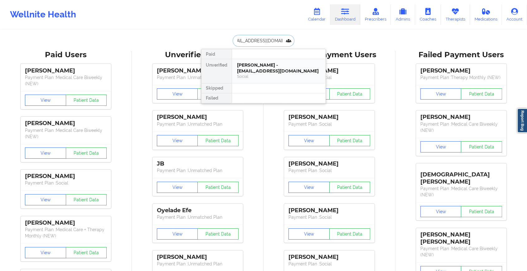
click at [258, 81] on div "[PERSON_NAME] - [EMAIL_ADDRESS][DOMAIN_NAME] Social" at bounding box center [278, 71] width 93 height 24
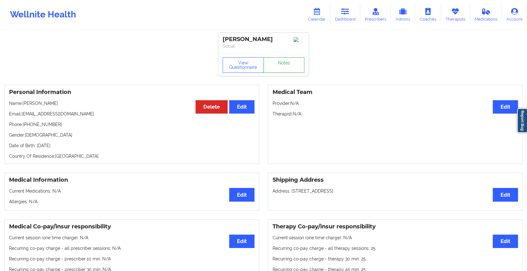
click at [289, 71] on link "Notes" at bounding box center [283, 65] width 41 height 16
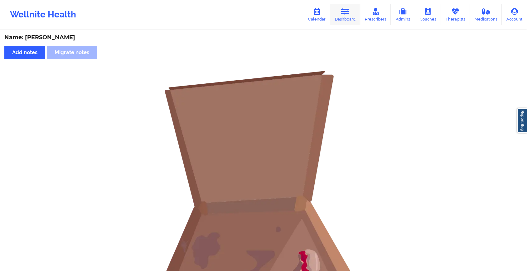
click at [332, 22] on link "Dashboard" at bounding box center [345, 14] width 30 height 21
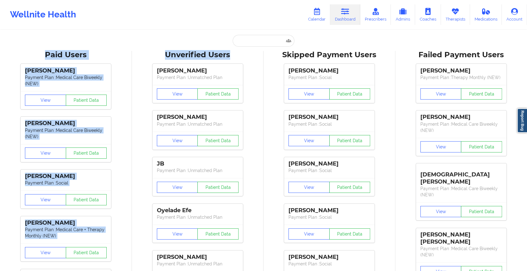
drag, startPoint x: 254, startPoint y: 47, endPoint x: 254, endPoint y: 41, distance: 6.2
click at [254, 41] on input "text" at bounding box center [263, 41] width 62 height 12
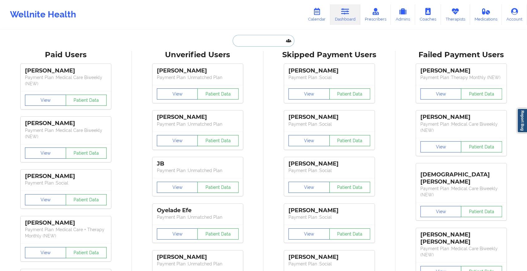
paste input "[EMAIL_ADDRESS][DOMAIN_NAME]"
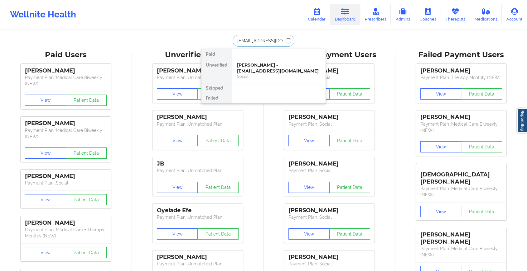
type input "[EMAIL_ADDRESS][DOMAIN_NAME]"
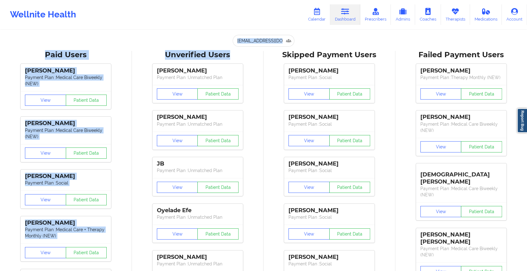
drag, startPoint x: 254, startPoint y: 47, endPoint x: 257, endPoint y: 42, distance: 6.4
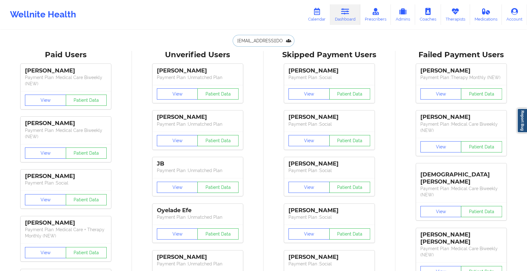
click at [257, 42] on input "[EMAIL_ADDRESS][DOMAIN_NAME]" at bounding box center [263, 41] width 62 height 12
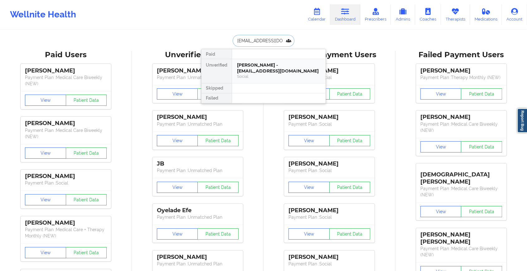
click at [262, 65] on div "[PERSON_NAME] - [EMAIL_ADDRESS][DOMAIN_NAME]" at bounding box center [279, 68] width 84 height 12
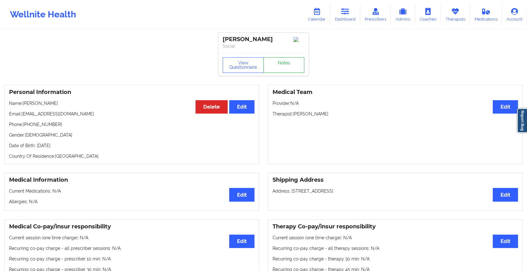
click at [279, 62] on link "Notes" at bounding box center [283, 65] width 41 height 16
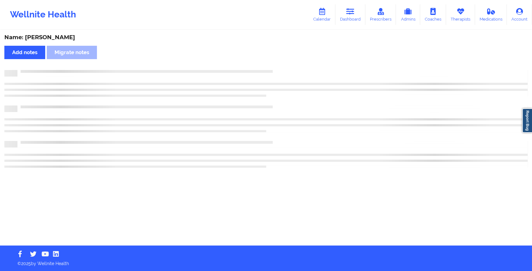
click at [279, 62] on div "Name: [PERSON_NAME] Add notes Migrate notes" at bounding box center [266, 138] width 532 height 215
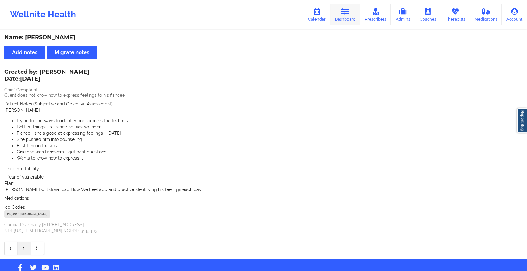
click at [345, 13] on icon at bounding box center [345, 11] width 8 height 7
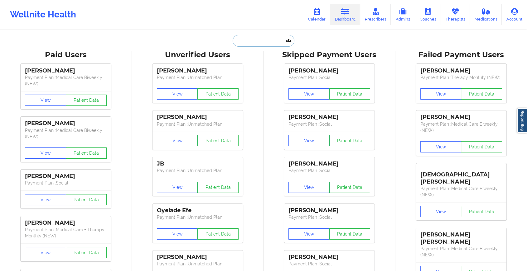
click at [261, 43] on input "text" at bounding box center [263, 41] width 62 height 12
paste input "[EMAIL_ADDRESS][DOMAIN_NAME]"
type input "[EMAIL_ADDRESS][DOMAIN_NAME]"
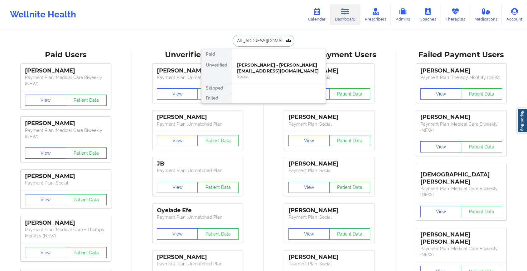
click at [288, 69] on div "[PERSON_NAME] - [PERSON_NAME][EMAIL_ADDRESS][DOMAIN_NAME]" at bounding box center [279, 68] width 84 height 12
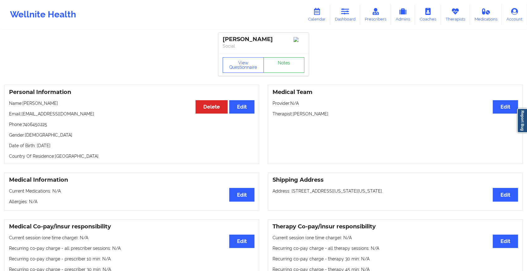
click at [284, 60] on div "View Questionnaire Notes" at bounding box center [263, 65] width 90 height 22
click at [282, 68] on link "Notes" at bounding box center [283, 65] width 41 height 16
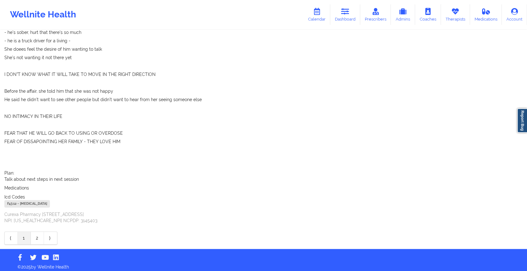
scroll to position [512, 0]
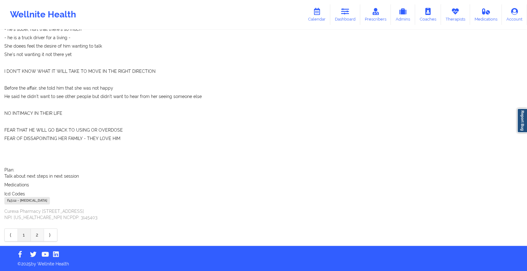
click at [36, 234] on link "2" at bounding box center [37, 235] width 13 height 12
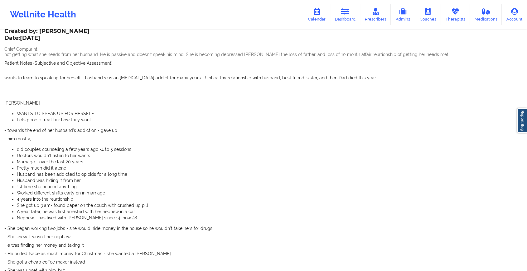
scroll to position [0, 0]
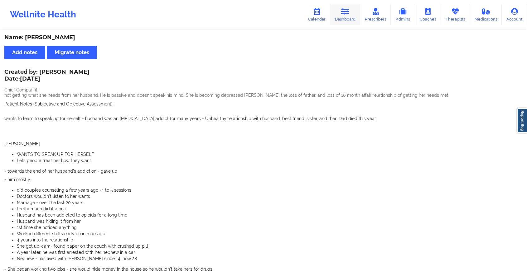
click at [343, 12] on icon at bounding box center [345, 11] width 8 height 7
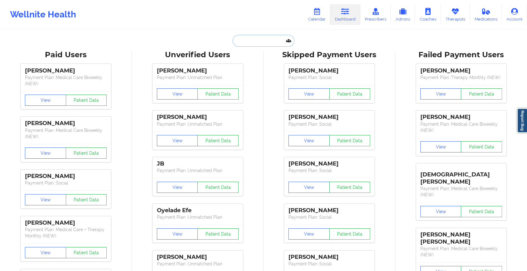
click at [242, 39] on input "text" at bounding box center [263, 41] width 62 height 12
paste input "[EMAIL_ADDRESS][DOMAIN_NAME]"
type input "[EMAIL_ADDRESS][DOMAIN_NAME]"
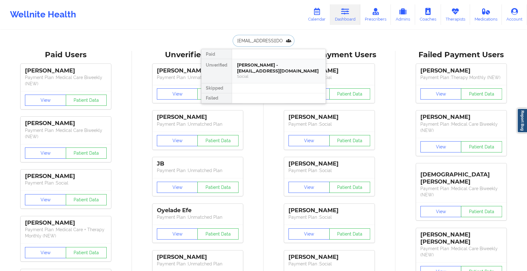
click at [265, 67] on div "[PERSON_NAME] - [EMAIL_ADDRESS][DOMAIN_NAME]" at bounding box center [279, 68] width 84 height 12
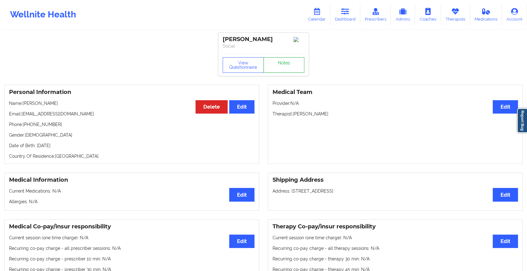
click at [286, 67] on link "Notes" at bounding box center [283, 65] width 41 height 16
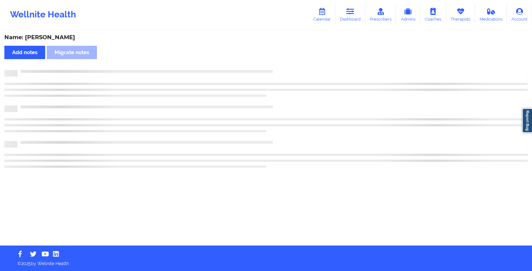
click at [286, 67] on div "Name: [PERSON_NAME] Add notes Migrate notes" at bounding box center [266, 138] width 532 height 215
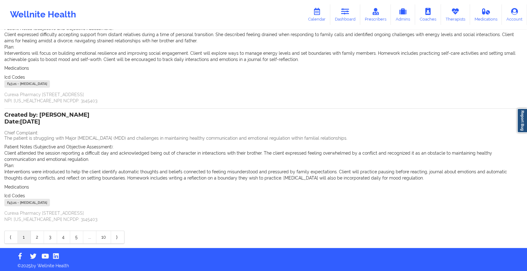
scroll to position [77, 0]
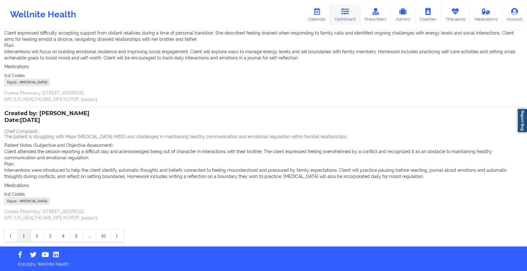
click at [351, 12] on link "Dashboard" at bounding box center [345, 14] width 30 height 21
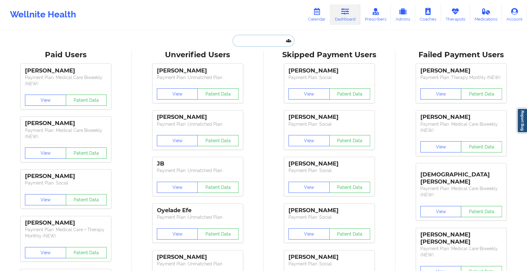
click at [251, 37] on input "text" at bounding box center [263, 41] width 62 height 12
paste input "[EMAIL_ADDRESS][DOMAIN_NAME]"
type input "[EMAIL_ADDRESS][DOMAIN_NAME]"
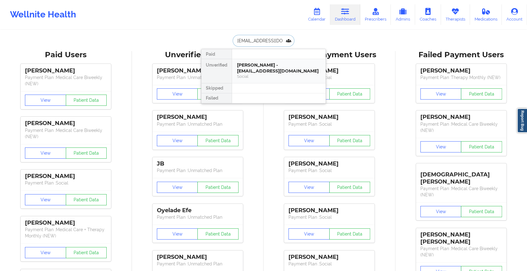
click at [272, 74] on div "[PERSON_NAME] - [EMAIL_ADDRESS][DOMAIN_NAME]" at bounding box center [279, 68] width 84 height 12
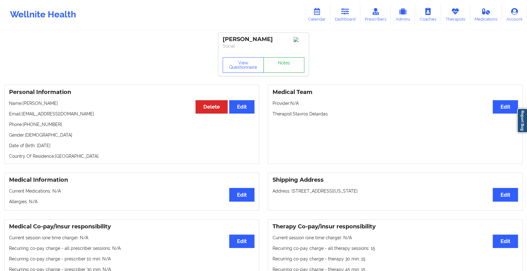
click at [294, 65] on link "Notes" at bounding box center [283, 65] width 41 height 16
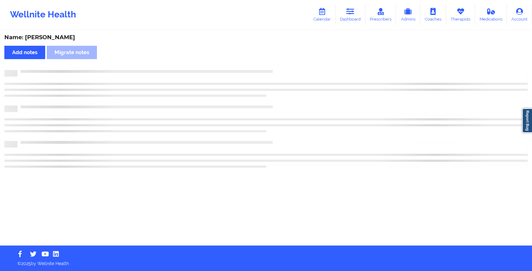
click at [526, 261] on div "Wellnite Health Calendar Dashboard Prescribers Admins Coaches Therapists Medica…" at bounding box center [266, 135] width 532 height 271
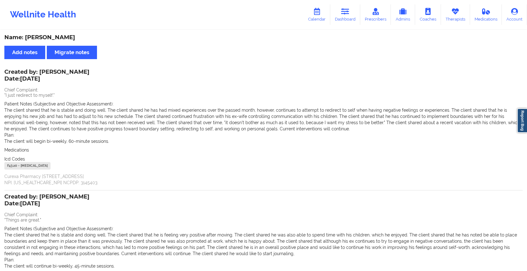
click at [343, 3] on div "Wellnite Health Calendar Dashboard Prescribers Admins Coaches Therapists Medica…" at bounding box center [263, 14] width 527 height 25
click at [345, 13] on icon at bounding box center [345, 11] width 8 height 7
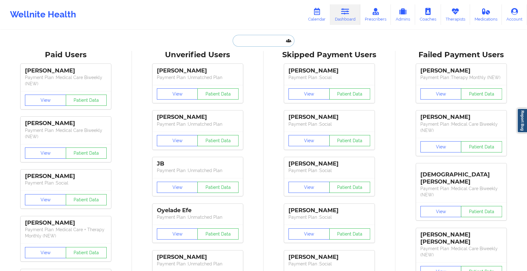
click at [253, 43] on input "text" at bounding box center [263, 41] width 62 height 12
paste input "[EMAIL_ADDRESS][DOMAIN_NAME]"
type input "[EMAIL_ADDRESS][DOMAIN_NAME]"
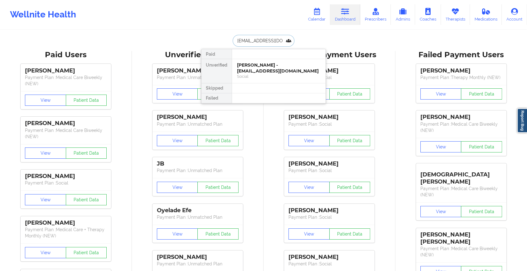
scroll to position [0, 2]
click at [280, 71] on div "[PERSON_NAME] - [EMAIL_ADDRESS][DOMAIN_NAME]" at bounding box center [279, 68] width 84 height 12
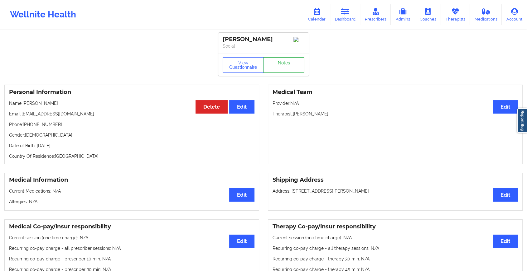
click at [289, 65] on link "Notes" at bounding box center [283, 65] width 41 height 16
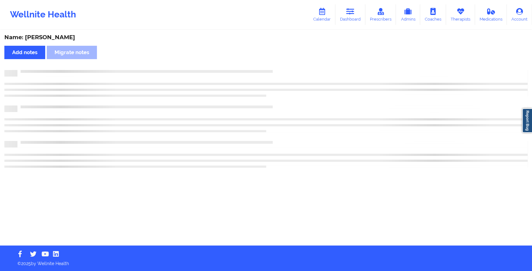
click at [289, 65] on div "Name: [PERSON_NAME] Add notes Migrate notes" at bounding box center [266, 138] width 532 height 215
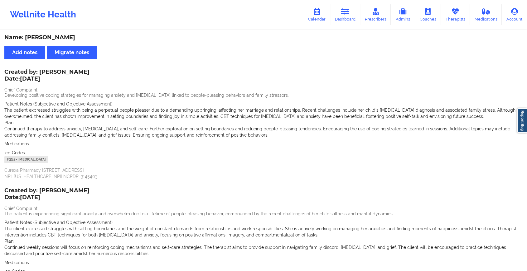
scroll to position [78, 0]
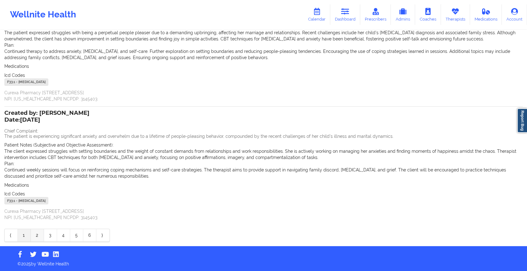
click at [37, 240] on link "2" at bounding box center [37, 235] width 13 height 12
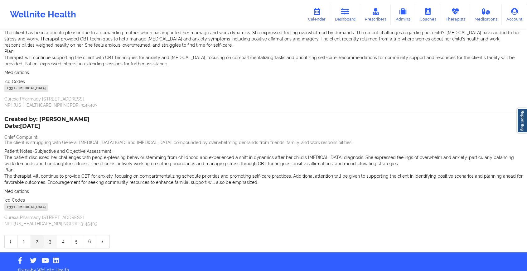
click at [50, 243] on link "3" at bounding box center [50, 242] width 13 height 12
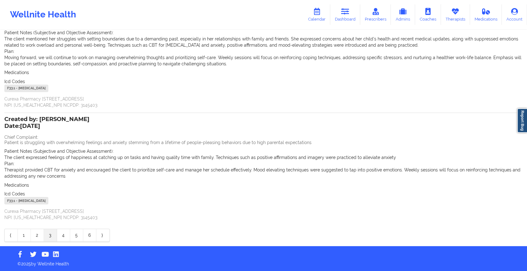
scroll to position [0, 0]
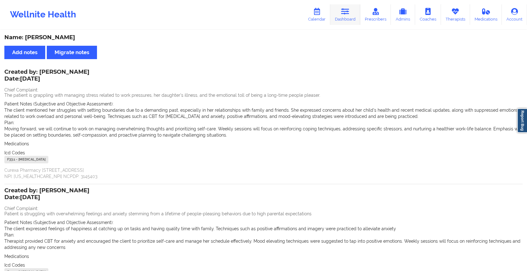
click at [343, 15] on icon at bounding box center [345, 11] width 8 height 7
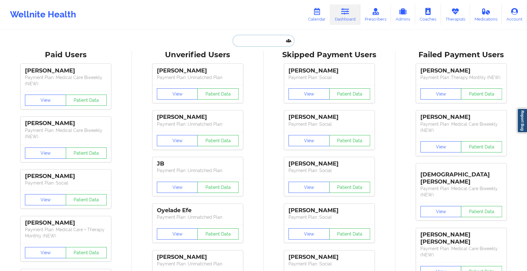
click at [258, 35] on input "text" at bounding box center [263, 41] width 62 height 12
paste input "[EMAIL_ADDRESS][DOMAIN_NAME]"
type input "[EMAIL_ADDRESS][DOMAIN_NAME]"
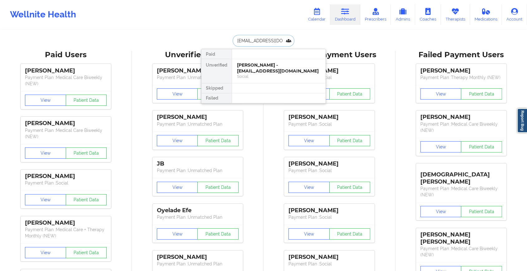
click at [272, 70] on div "[PERSON_NAME] - [EMAIL_ADDRESS][DOMAIN_NAME]" at bounding box center [279, 68] width 84 height 12
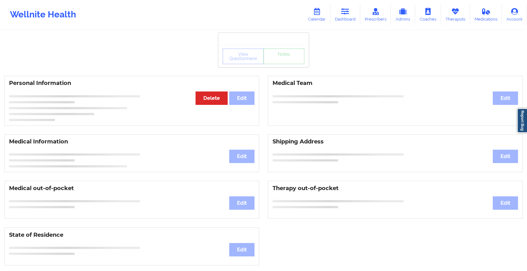
click at [282, 60] on div "View Questionnaire Notes" at bounding box center [263, 57] width 82 height 16
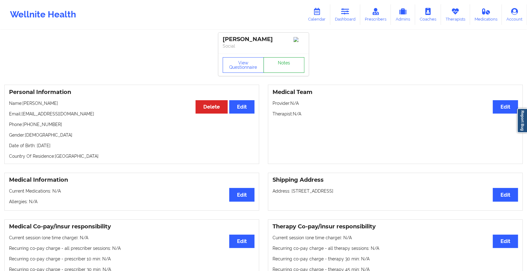
click at [282, 60] on link "Notes" at bounding box center [283, 65] width 41 height 16
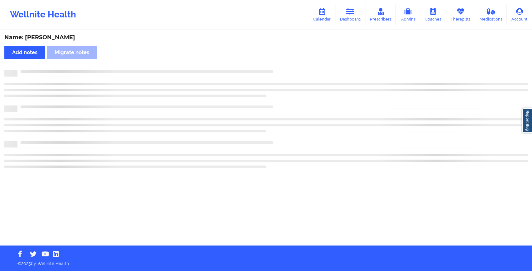
click at [282, 60] on div "Name: [PERSON_NAME] Add notes Migrate notes" at bounding box center [266, 138] width 532 height 215
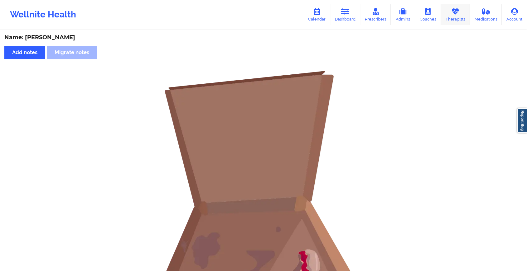
click at [455, 11] on icon at bounding box center [455, 11] width 8 height 7
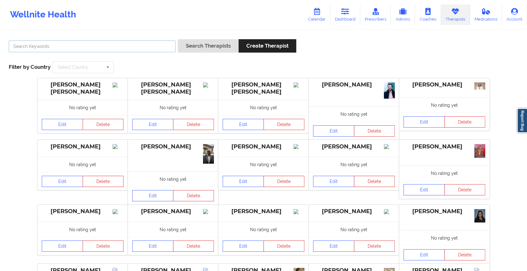
click at [71, 45] on input "text" at bounding box center [92, 47] width 167 height 12
type input "[PERSON_NAME]"
click at [178, 39] on button "Search Therapists" at bounding box center [208, 45] width 60 height 13
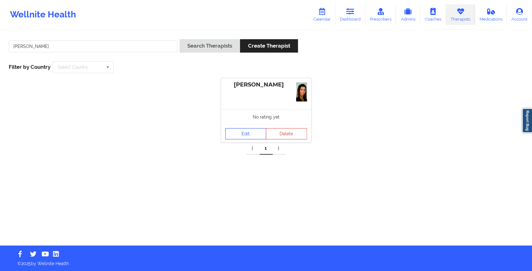
click at [237, 134] on link "Edit" at bounding box center [245, 133] width 41 height 11
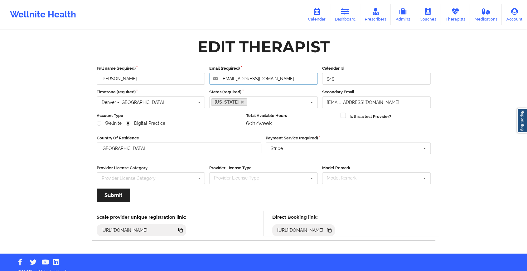
drag, startPoint x: 294, startPoint y: 83, endPoint x: 178, endPoint y: 73, distance: 116.3
click at [178, 73] on div "Full name (required) [PERSON_NAME] Email (required) [EMAIL_ADDRESS][DOMAIN_NAME…" at bounding box center [263, 74] width 338 height 19
click at [348, 9] on icon at bounding box center [345, 11] width 8 height 7
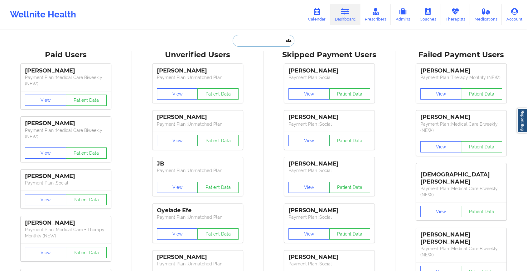
click at [251, 42] on input "text" at bounding box center [263, 41] width 62 height 12
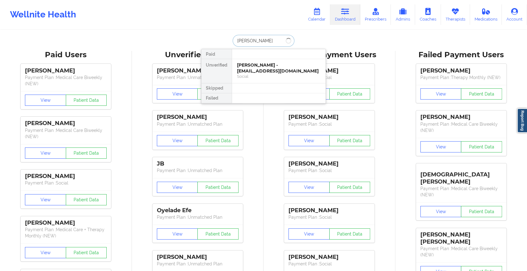
type input "[PERSON_NAME]"
click at [272, 75] on div "Social" at bounding box center [279, 76] width 84 height 5
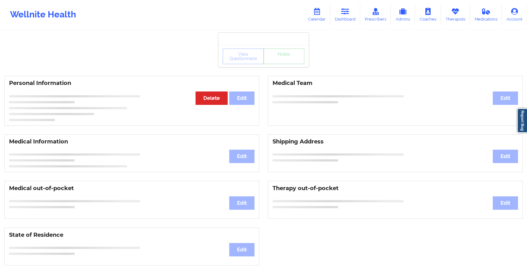
click at [275, 65] on div "View Questionnaire Notes" at bounding box center [263, 56] width 90 height 22
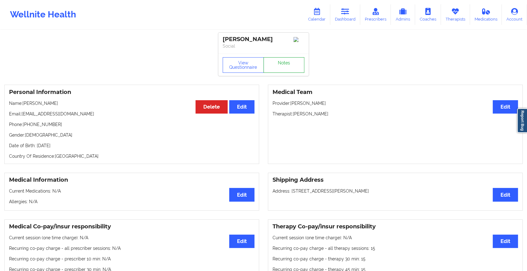
drag, startPoint x: 275, startPoint y: 65, endPoint x: 303, endPoint y: 82, distance: 33.3
drag, startPoint x: 291, startPoint y: 75, endPoint x: 293, endPoint y: 72, distance: 3.4
click at [293, 72] on div "View Questionnaire Notes" at bounding box center [263, 65] width 90 height 22
click at [293, 72] on link "Notes" at bounding box center [283, 65] width 41 height 16
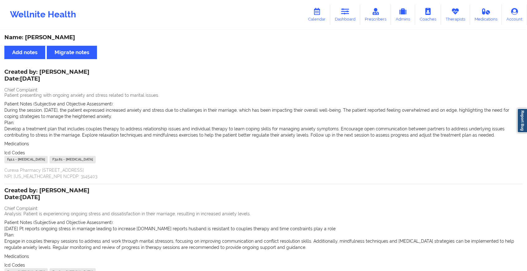
scroll to position [71, 0]
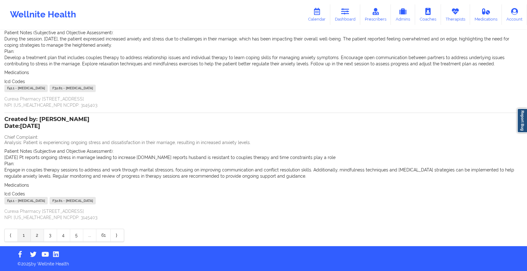
click at [40, 233] on link "2" at bounding box center [37, 235] width 13 height 12
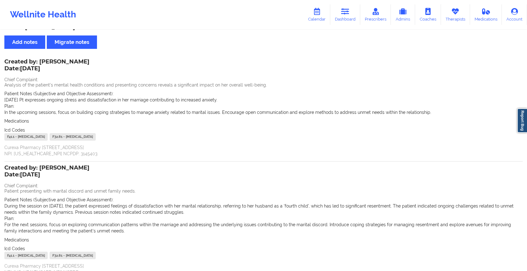
scroll to position [4, 0]
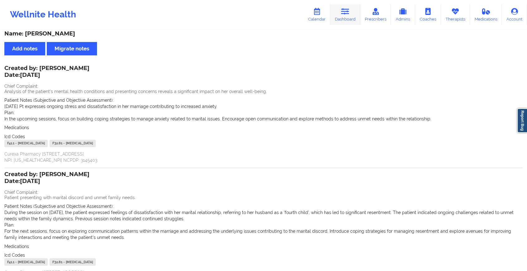
click at [349, 12] on icon at bounding box center [345, 11] width 8 height 7
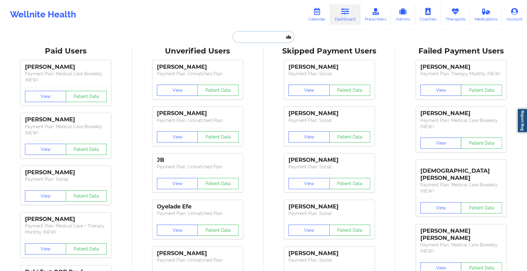
click at [242, 39] on input "text" at bounding box center [263, 37] width 62 height 12
paste input "[EMAIL_ADDRESS][DOMAIN_NAME]"
type input "[EMAIL_ADDRESS][DOMAIN_NAME]"
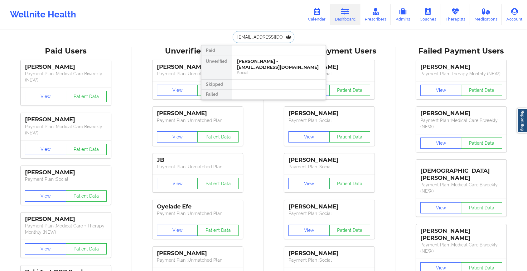
scroll to position [0, 2]
click at [264, 65] on div "[PERSON_NAME] - [EMAIL_ADDRESS][DOMAIN_NAME]" at bounding box center [279, 65] width 84 height 12
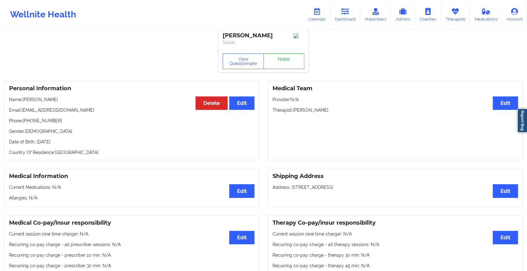
click at [282, 56] on link "Notes" at bounding box center [283, 62] width 41 height 16
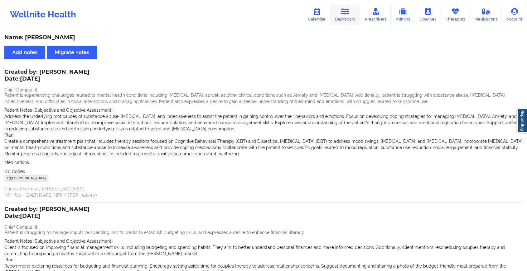
click at [348, 20] on link "Dashboard" at bounding box center [345, 14] width 30 height 21
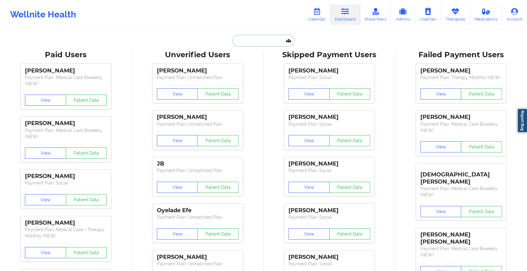
click at [243, 43] on input "text" at bounding box center [263, 41] width 62 height 12
paste input "[EMAIL_ADDRESS][DOMAIN_NAME]"
type input "[EMAIL_ADDRESS][DOMAIN_NAME]"
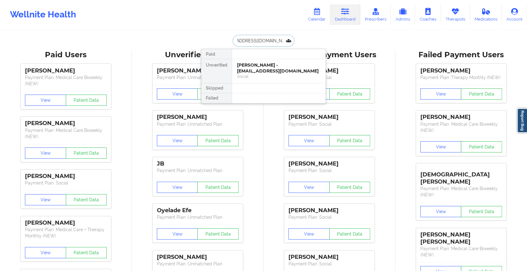
click at [259, 69] on div "[PERSON_NAME] - [EMAIL_ADDRESS][DOMAIN_NAME]" at bounding box center [279, 68] width 84 height 12
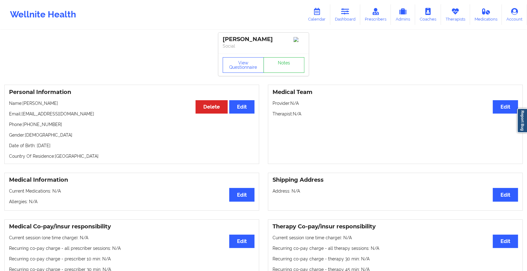
click at [277, 59] on div "View Questionnaire Notes" at bounding box center [263, 65] width 90 height 22
drag, startPoint x: 277, startPoint y: 59, endPoint x: 277, endPoint y: 67, distance: 8.1
click at [277, 67] on div "View Questionnaire Notes" at bounding box center [263, 65] width 90 height 22
click at [277, 67] on link "Notes" at bounding box center [283, 65] width 41 height 16
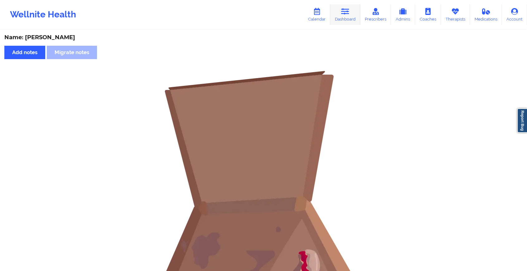
click at [345, 10] on icon at bounding box center [345, 11] width 8 height 7
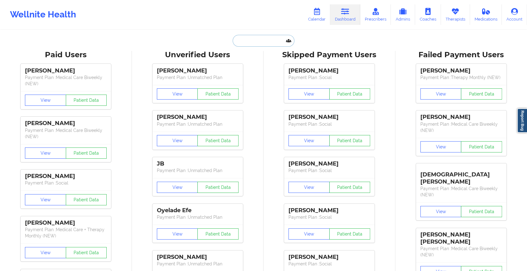
click at [241, 35] on input "text" at bounding box center [263, 41] width 62 height 12
paste input "[EMAIL_ADDRESS][DOMAIN_NAME]"
type input "[EMAIL_ADDRESS][DOMAIN_NAME]"
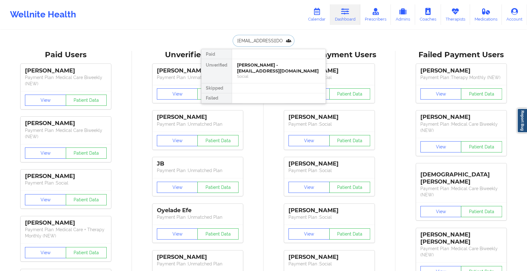
click at [269, 67] on div "[PERSON_NAME] - [EMAIL_ADDRESS][DOMAIN_NAME]" at bounding box center [279, 68] width 84 height 12
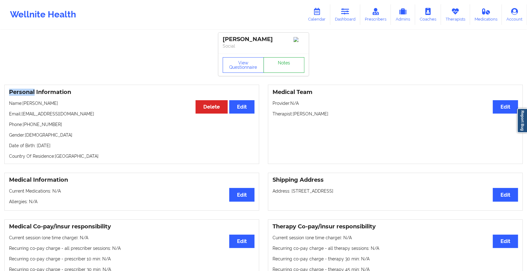
drag, startPoint x: 269, startPoint y: 67, endPoint x: 275, endPoint y: 62, distance: 7.5
click at [275, 62] on div "View Questionnaire Notes" at bounding box center [263, 65] width 90 height 22
click at [291, 65] on link "Notes" at bounding box center [283, 65] width 41 height 16
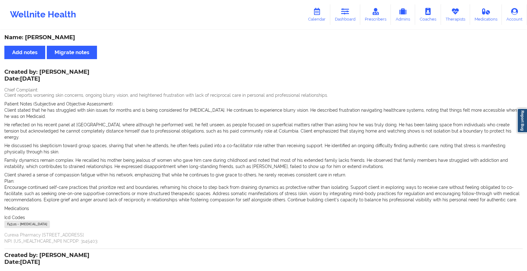
scroll to position [180, 0]
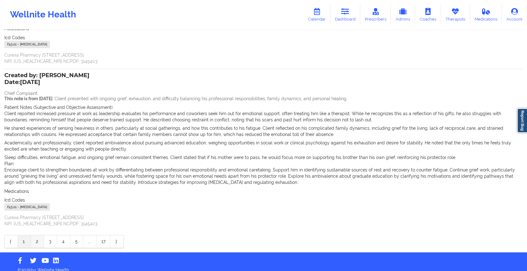
click at [40, 236] on link "2" at bounding box center [37, 242] width 13 height 12
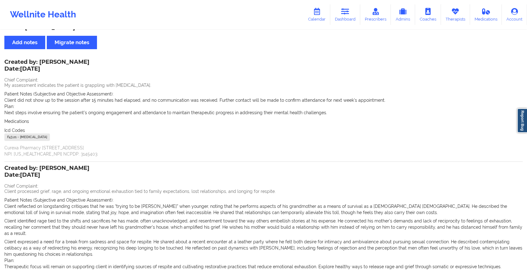
scroll to position [0, 0]
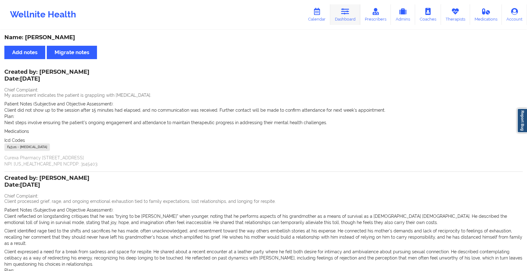
click at [346, 15] on link "Dashboard" at bounding box center [345, 14] width 30 height 21
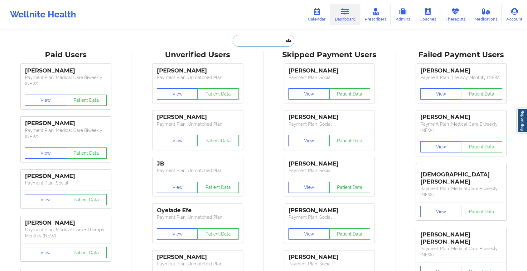
click at [257, 36] on input "text" at bounding box center [263, 41] width 62 height 12
paste input "[EMAIL_ADDRESS][DOMAIN_NAME]"
type input "[EMAIL_ADDRESS][DOMAIN_NAME]"
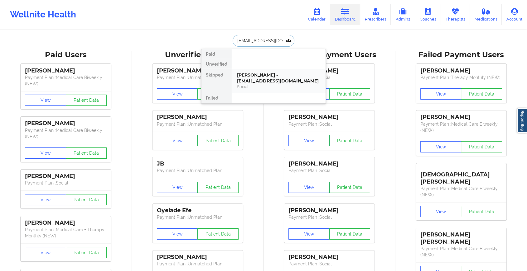
click at [249, 76] on div "[PERSON_NAME] - [EMAIL_ADDRESS][DOMAIN_NAME]" at bounding box center [279, 78] width 84 height 12
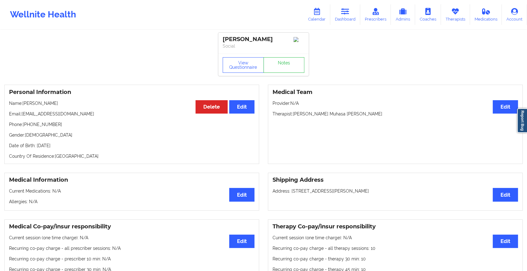
click at [283, 57] on div "View Questionnaire Notes" at bounding box center [263, 65] width 90 height 22
click at [283, 62] on link "Notes" at bounding box center [283, 65] width 41 height 16
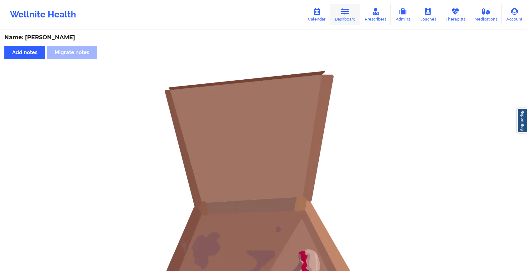
click at [342, 23] on link "Dashboard" at bounding box center [345, 14] width 30 height 21
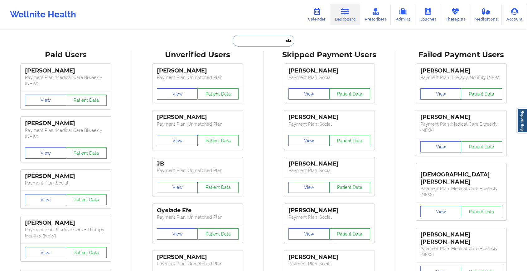
click at [255, 45] on input "text" at bounding box center [263, 41] width 62 height 12
paste input "[EMAIL_ADDRESS][DOMAIN_NAME]"
type input "[EMAIL_ADDRESS][DOMAIN_NAME]"
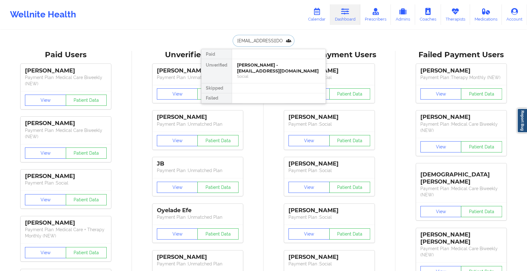
click at [264, 75] on div "Social" at bounding box center [279, 76] width 84 height 5
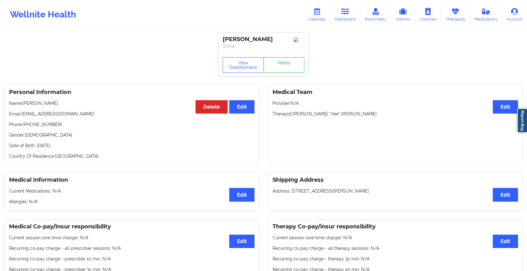
click at [283, 62] on link "Notes" at bounding box center [283, 65] width 41 height 16
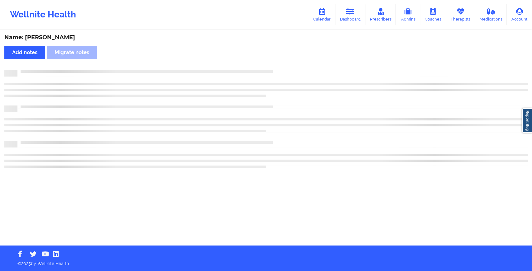
click at [283, 62] on div "Name: [PERSON_NAME] Add notes Migrate notes" at bounding box center [266, 138] width 532 height 215
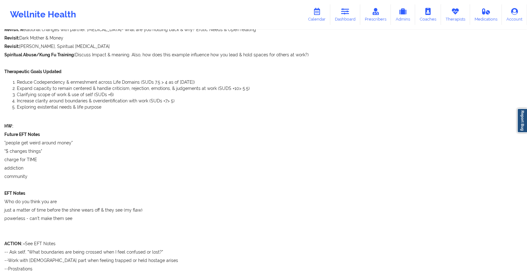
scroll to position [853, 0]
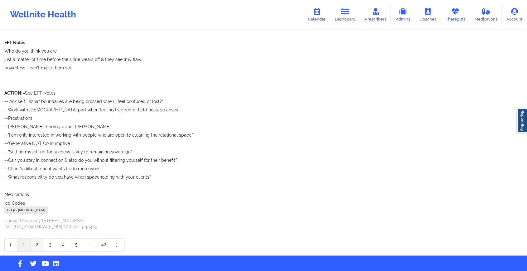
click at [36, 247] on link "2" at bounding box center [37, 245] width 13 height 12
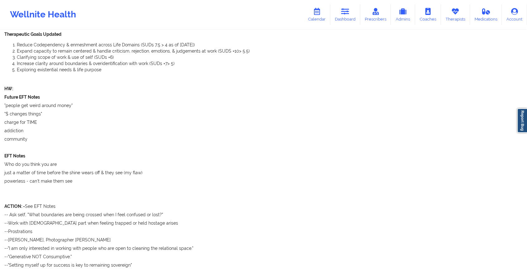
scroll to position [820, 0]
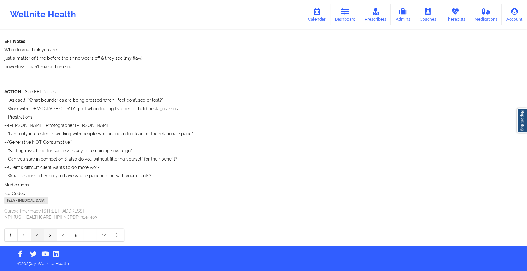
click at [49, 232] on link "3" at bounding box center [50, 235] width 13 height 12
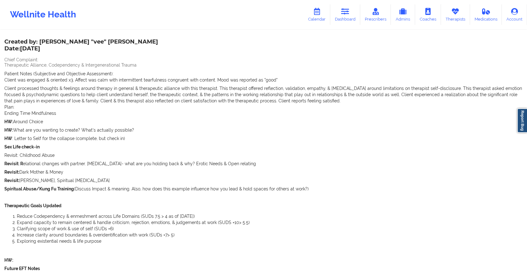
scroll to position [0, 0]
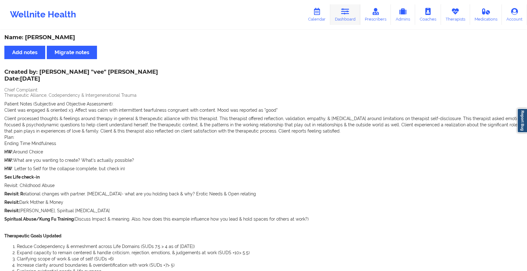
click at [351, 17] on link "Dashboard" at bounding box center [345, 14] width 30 height 21
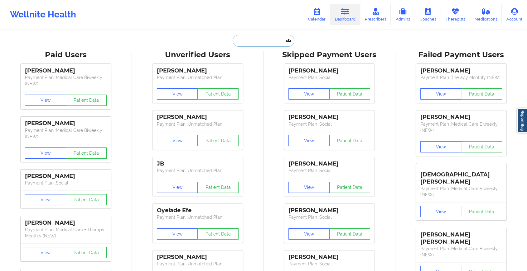
click at [249, 36] on input "text" at bounding box center [263, 41] width 62 height 12
paste input "[EMAIL_ADDRESS][DOMAIN_NAME]"
type input "[EMAIL_ADDRESS][DOMAIN_NAME]"
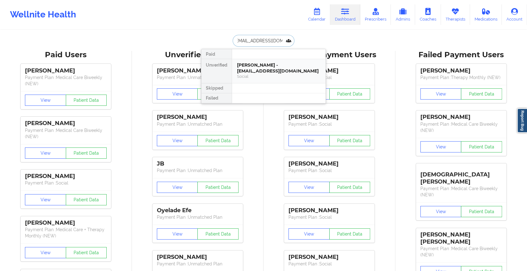
click at [293, 69] on div "[PERSON_NAME] - [EMAIL_ADDRESS][DOMAIN_NAME]" at bounding box center [279, 68] width 84 height 12
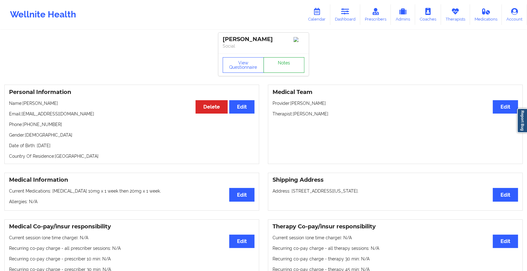
click at [284, 63] on link "Notes" at bounding box center [283, 65] width 41 height 16
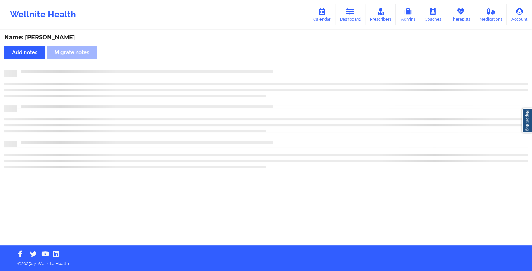
click at [284, 63] on div "Name: [PERSON_NAME] Add notes Migrate notes" at bounding box center [266, 138] width 532 height 215
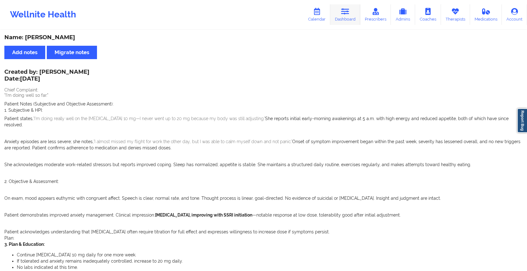
click at [344, 11] on icon at bounding box center [345, 11] width 8 height 7
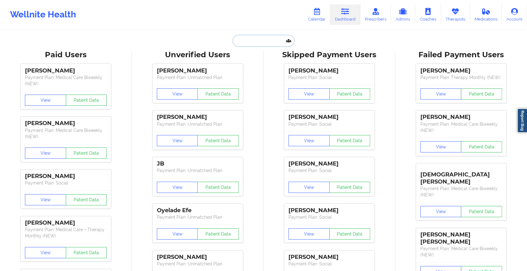
click at [246, 40] on input "text" at bounding box center [263, 41] width 62 height 12
paste input "[EMAIL_ADDRESS][DOMAIN_NAME]"
type input "[EMAIL_ADDRESS][DOMAIN_NAME]"
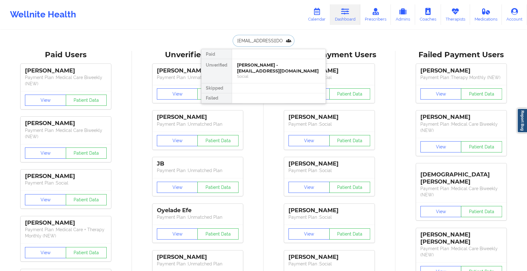
click at [267, 68] on div "[PERSON_NAME] - [EMAIL_ADDRESS][DOMAIN_NAME]" at bounding box center [279, 68] width 84 height 12
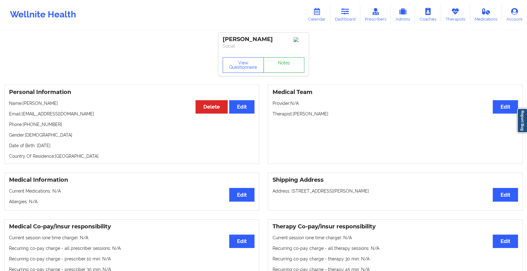
click at [284, 63] on link "Notes" at bounding box center [283, 65] width 41 height 16
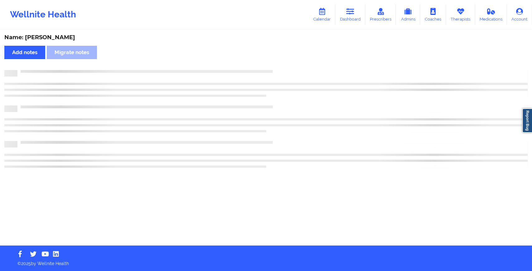
click at [356, 94] on div "Name: [PERSON_NAME] Add notes Migrate notes" at bounding box center [266, 138] width 532 height 215
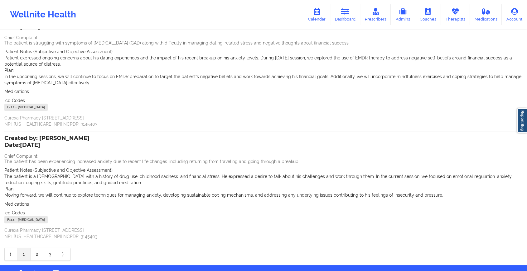
scroll to position [71, 0]
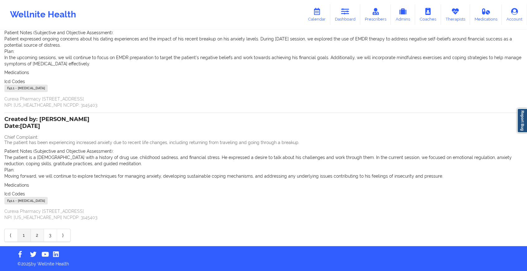
click at [36, 235] on link "2" at bounding box center [37, 235] width 13 height 12
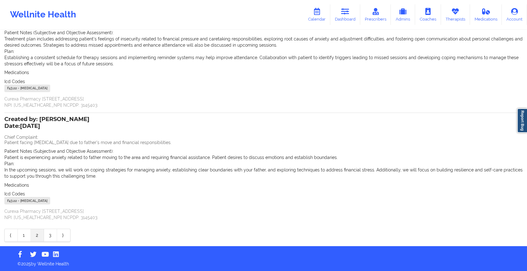
scroll to position [0, 0]
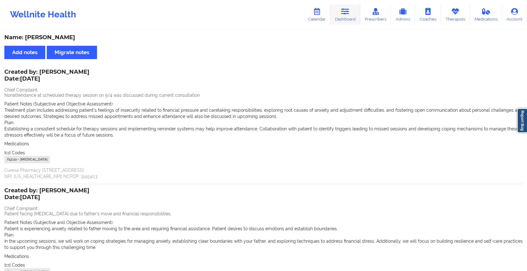
click at [344, 19] on link "Dashboard" at bounding box center [345, 14] width 30 height 21
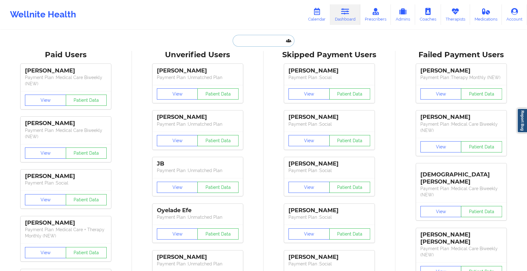
click at [257, 42] on input "text" at bounding box center [263, 41] width 62 height 12
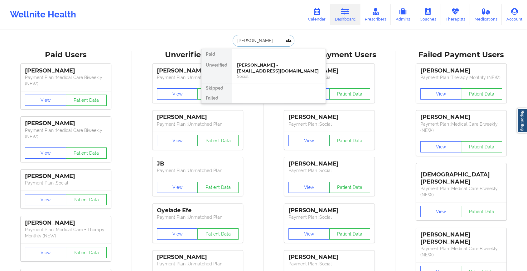
type input "[PERSON_NAME]"
click at [264, 70] on div "[PERSON_NAME] - [EMAIL_ADDRESS][DOMAIN_NAME]" at bounding box center [279, 68] width 84 height 12
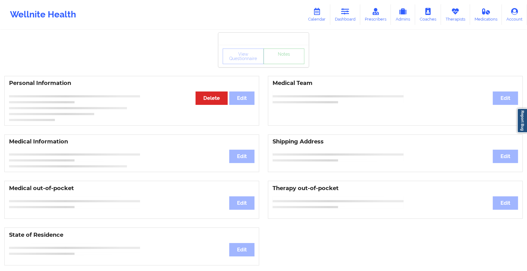
click at [294, 62] on link "Notes" at bounding box center [283, 57] width 41 height 16
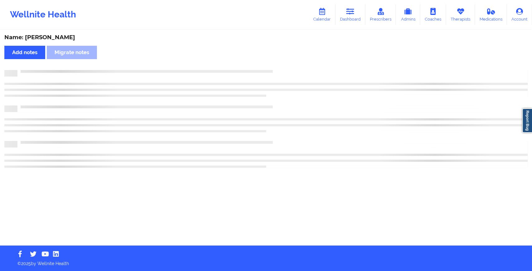
click at [294, 62] on div "Name: [PERSON_NAME] Add notes Migrate notes" at bounding box center [266, 138] width 532 height 215
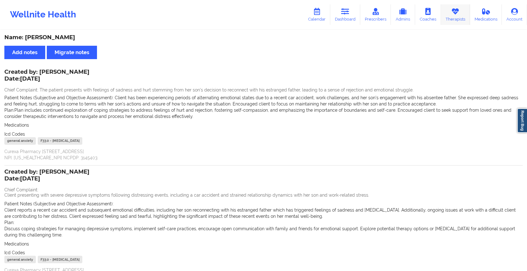
click at [451, 11] on icon at bounding box center [455, 11] width 8 height 7
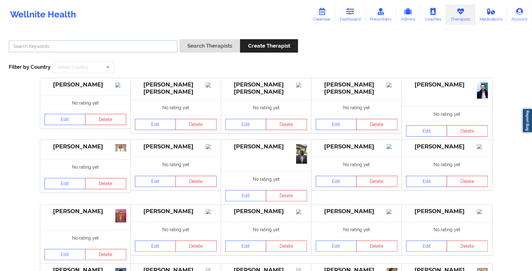
click at [139, 45] on input "text" at bounding box center [93, 47] width 169 height 12
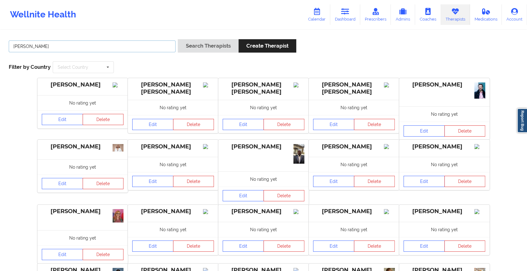
type input "[PERSON_NAME]"
click at [178, 39] on button "Search Therapists" at bounding box center [208, 45] width 60 height 13
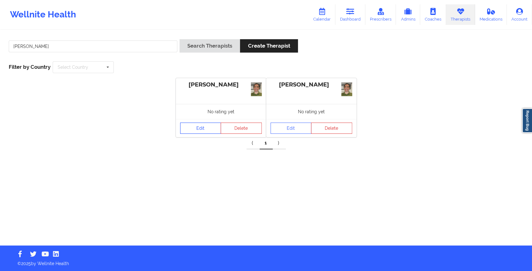
click at [205, 131] on link "Edit" at bounding box center [200, 128] width 41 height 11
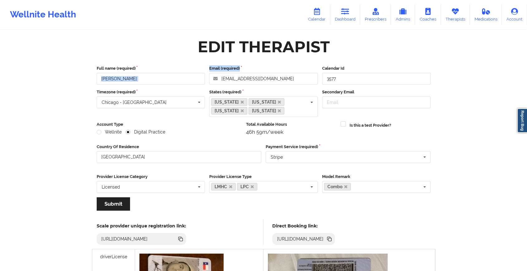
drag, startPoint x: 299, startPoint y: 72, endPoint x: 200, endPoint y: 76, distance: 98.8
click at [200, 76] on div "Full name (required) [PERSON_NAME] (required) [EMAIL_ADDRESS][DOMAIN_NAME] Cale…" at bounding box center [263, 74] width 338 height 19
click at [310, 65] on div "Full name (required) [PERSON_NAME] Email (required) [EMAIL_ADDRESS][DOMAIN_NAME…" at bounding box center [263, 140] width 342 height 159
drag, startPoint x: 292, startPoint y: 77, endPoint x: 201, endPoint y: 72, distance: 90.5
click at [201, 72] on div "Full name (required) [PERSON_NAME] (required) [EMAIL_ADDRESS][DOMAIN_NAME] Cale…" at bounding box center [263, 74] width 338 height 19
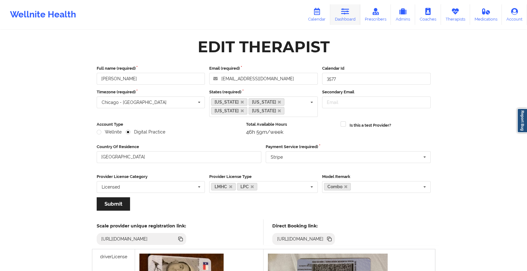
click at [348, 15] on icon at bounding box center [345, 11] width 8 height 7
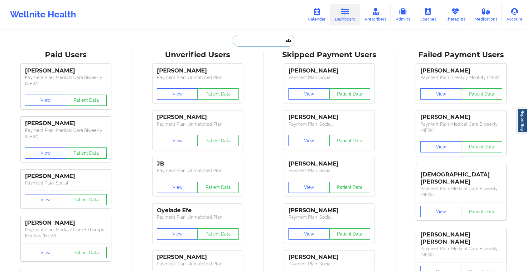
click at [245, 36] on input "text" at bounding box center [263, 41] width 62 height 12
paste input "[EMAIL_ADDRESS][DOMAIN_NAME]"
type input "[EMAIL_ADDRESS][DOMAIN_NAME]"
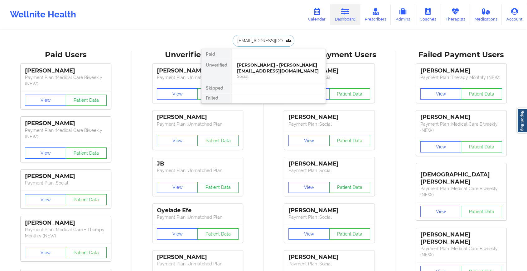
click at [261, 66] on div "[PERSON_NAME] - [PERSON_NAME][EMAIL_ADDRESS][DOMAIN_NAME]" at bounding box center [279, 68] width 84 height 12
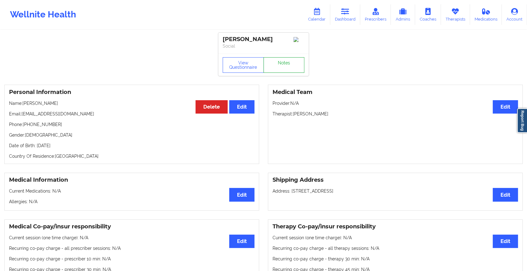
drag, startPoint x: 261, startPoint y: 66, endPoint x: 287, endPoint y: 70, distance: 26.2
click at [287, 70] on link "Notes" at bounding box center [283, 65] width 41 height 16
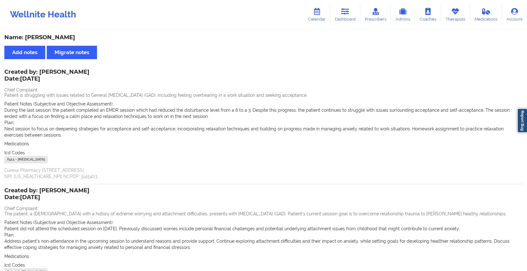
scroll to position [71, 0]
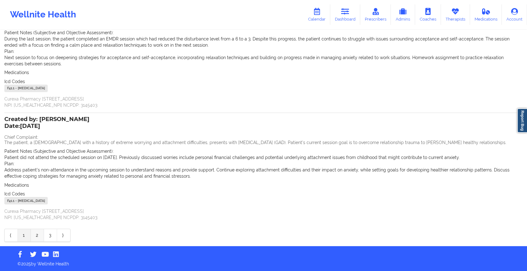
click at [39, 239] on link "2" at bounding box center [37, 235] width 13 height 12
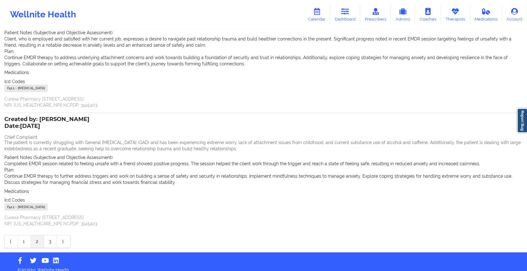
scroll to position [0, 0]
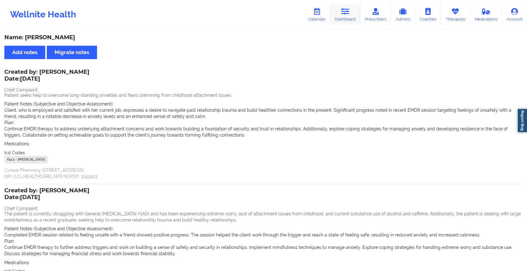
click at [344, 10] on icon at bounding box center [345, 11] width 8 height 7
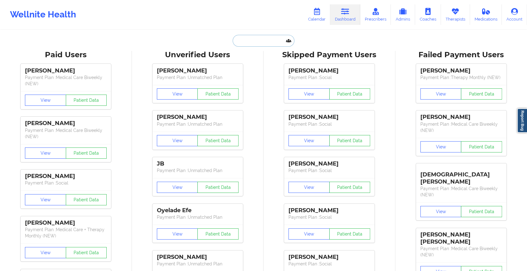
click at [247, 38] on input "text" at bounding box center [263, 41] width 62 height 12
paste input "[EMAIL_ADDRESS][DOMAIN_NAME]"
type input "[EMAIL_ADDRESS][DOMAIN_NAME]"
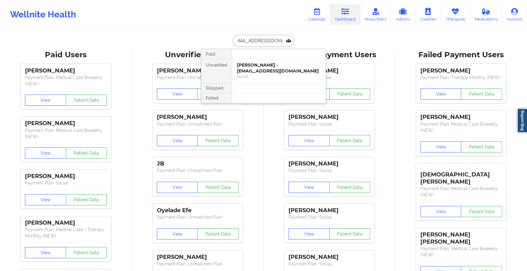
click at [265, 64] on div "[PERSON_NAME] - [EMAIL_ADDRESS][DOMAIN_NAME]" at bounding box center [279, 68] width 84 height 12
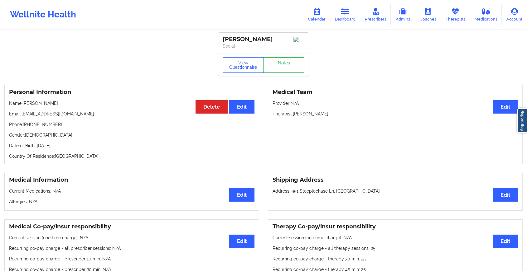
click at [275, 60] on link "Notes" at bounding box center [283, 65] width 41 height 16
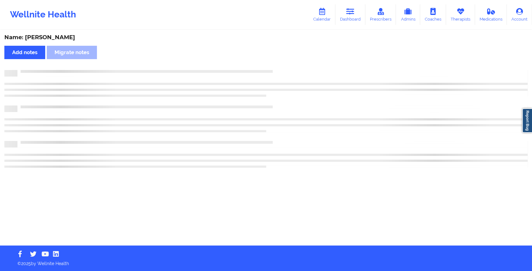
click at [275, 60] on div "Name: [PERSON_NAME] Add notes Migrate notes" at bounding box center [266, 138] width 532 height 215
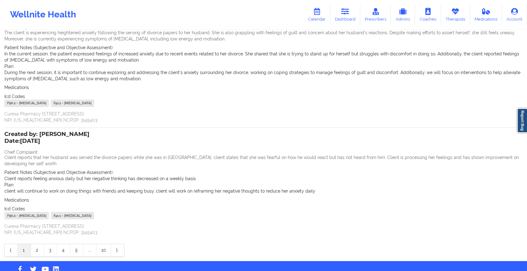
scroll to position [64, 0]
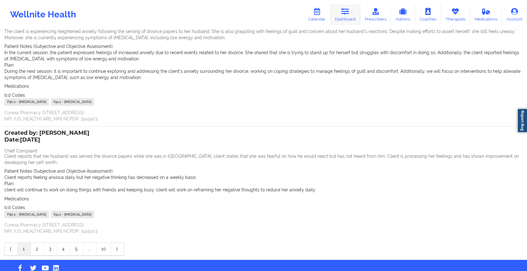
click at [348, 5] on link "Dashboard" at bounding box center [345, 14] width 30 height 21
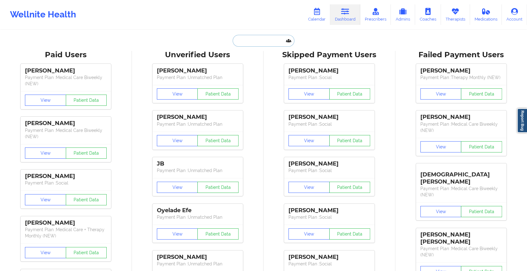
click at [237, 41] on input "text" at bounding box center [263, 41] width 62 height 12
paste input "[EMAIL_ADDRESS][DOMAIN_NAME]"
type input "[EMAIL_ADDRESS][DOMAIN_NAME]"
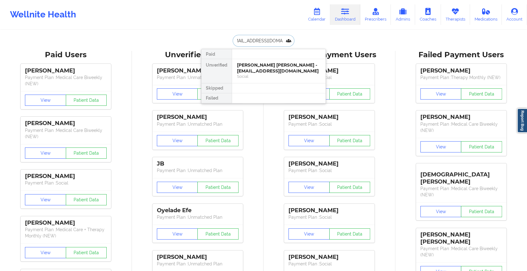
click at [270, 73] on div "[PERSON_NAME] [PERSON_NAME] - [EMAIL_ADDRESS][DOMAIN_NAME]" at bounding box center [279, 68] width 84 height 12
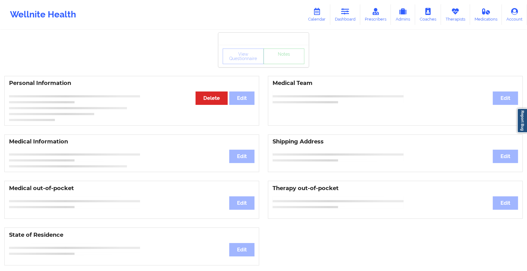
click at [281, 61] on div "View Questionnaire Notes" at bounding box center [263, 57] width 82 height 16
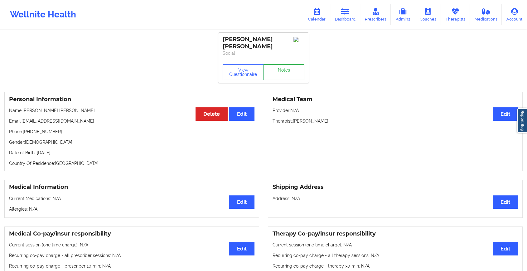
click at [281, 65] on link "Notes" at bounding box center [283, 73] width 41 height 16
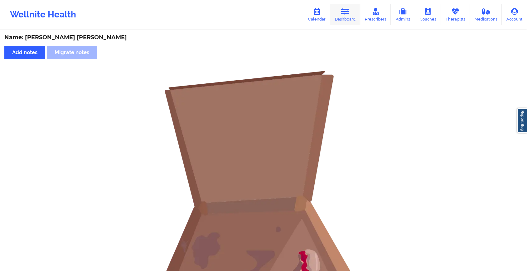
click at [337, 7] on link "Dashboard" at bounding box center [345, 14] width 30 height 21
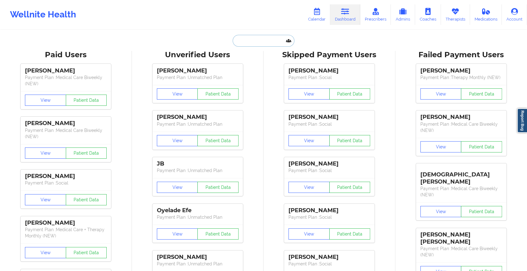
click at [256, 42] on input "text" at bounding box center [263, 41] width 62 height 12
paste input "[EMAIL_ADDRESS][DOMAIN_NAME]"
type input "[EMAIL_ADDRESS][DOMAIN_NAME]"
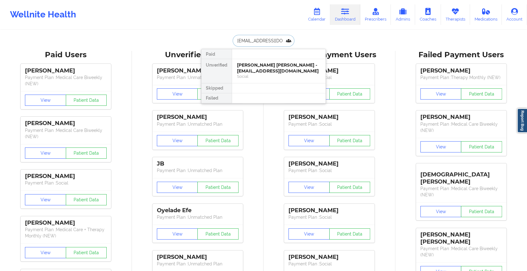
scroll to position [0, 1]
click at [263, 67] on div "[PERSON_NAME] - [EMAIL_ADDRESS][DOMAIN_NAME]" at bounding box center [279, 68] width 84 height 12
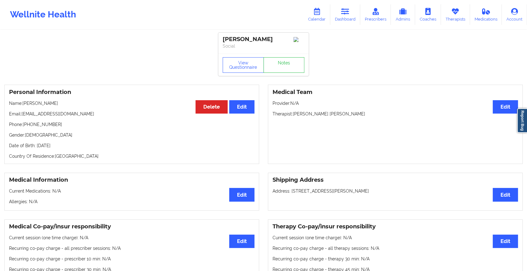
click at [287, 57] on div "View Questionnaire Notes" at bounding box center [263, 65] width 90 height 22
click at [280, 75] on div "View Questionnaire Notes" at bounding box center [263, 65] width 90 height 22
drag, startPoint x: 280, startPoint y: 75, endPoint x: 284, endPoint y: 70, distance: 6.6
click at [284, 70] on div "View Questionnaire Notes" at bounding box center [263, 65] width 90 height 22
click at [284, 70] on link "Notes" at bounding box center [283, 65] width 41 height 16
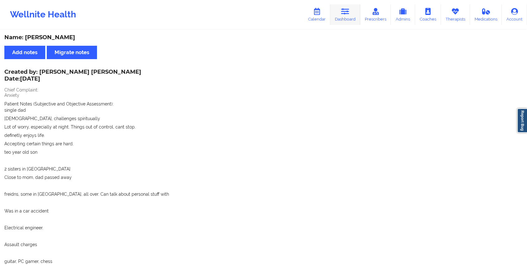
click at [346, 11] on icon at bounding box center [345, 11] width 8 height 7
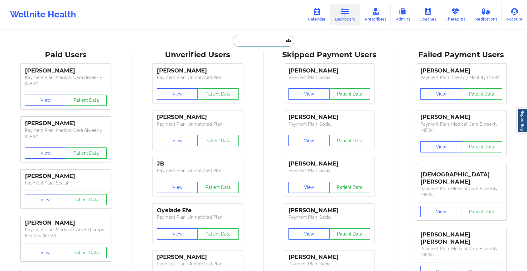
click at [240, 42] on input "text" at bounding box center [263, 41] width 62 height 12
paste input "[EMAIL_ADDRESS][DOMAIN_NAME]"
type input "[EMAIL_ADDRESS][DOMAIN_NAME]"
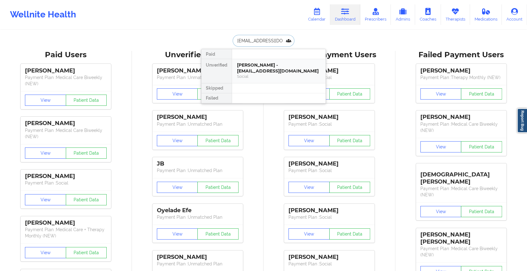
click at [244, 71] on div "[PERSON_NAME] - [EMAIL_ADDRESS][DOMAIN_NAME]" at bounding box center [279, 68] width 84 height 12
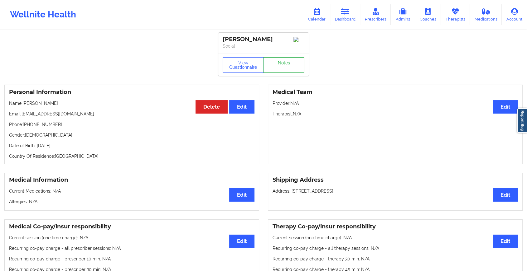
click at [287, 66] on link "Notes" at bounding box center [283, 65] width 41 height 16
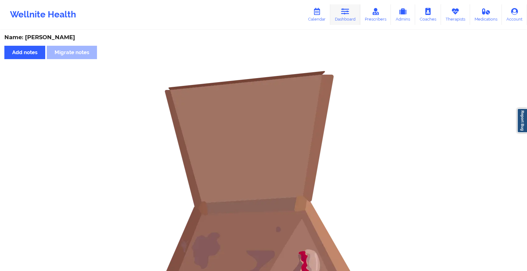
click at [340, 17] on link "Dashboard" at bounding box center [345, 14] width 30 height 21
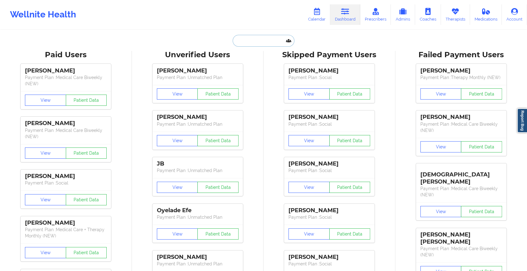
click at [240, 38] on input "text" at bounding box center [263, 41] width 62 height 12
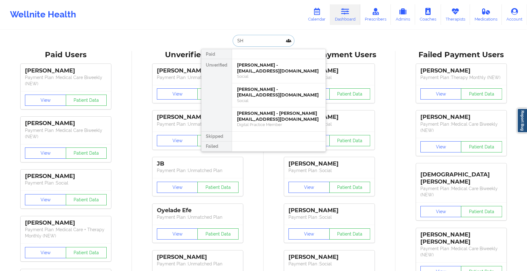
type input "S"
type input "[PERSON_NAME] AB"
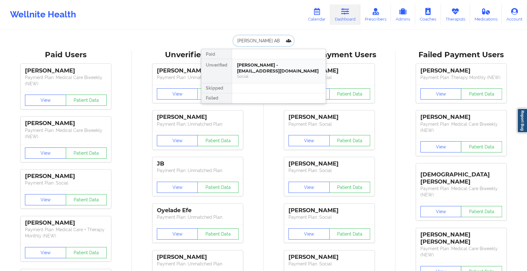
click at [260, 73] on div "[PERSON_NAME] - [EMAIL_ADDRESS][DOMAIN_NAME]" at bounding box center [279, 68] width 84 height 12
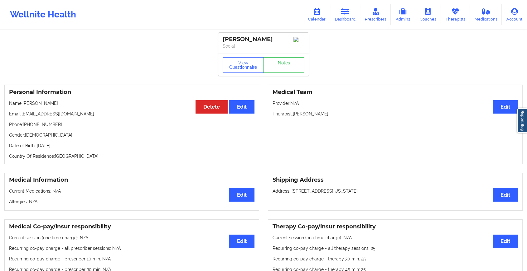
click at [22, 115] on p "Email: [EMAIL_ADDRESS][DOMAIN_NAME]" at bounding box center [131, 114] width 245 height 6
drag, startPoint x: 22, startPoint y: 115, endPoint x: 92, endPoint y: 115, distance: 69.8
click at [92, 115] on p "Email: [EMAIL_ADDRESS][DOMAIN_NAME]" at bounding box center [131, 114] width 245 height 6
copy p "[EMAIL_ADDRESS][DOMAIN_NAME]"
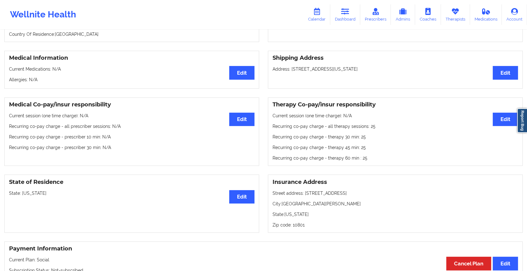
scroll to position [103, 0]
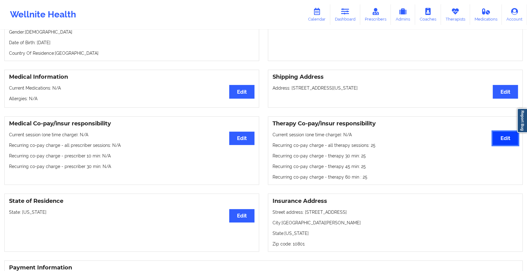
click at [507, 144] on button "Edit" at bounding box center [504, 138] width 25 height 13
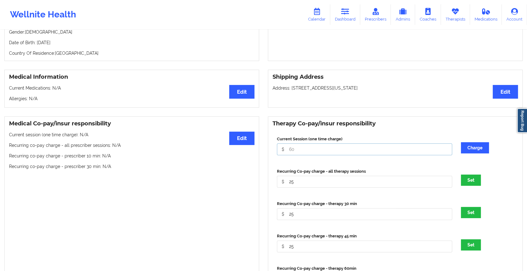
click at [391, 148] on input "Current Session (one time charge)" at bounding box center [364, 150] width 175 height 12
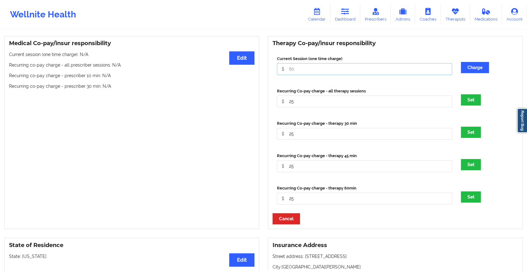
scroll to position [186, 0]
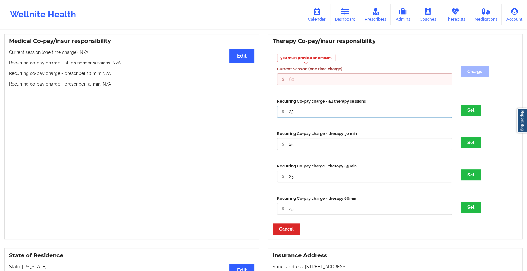
click at [364, 104] on div "Recurring Co-pay charge - all therapy sessions 25" at bounding box center [364, 107] width 179 height 19
type input "2"
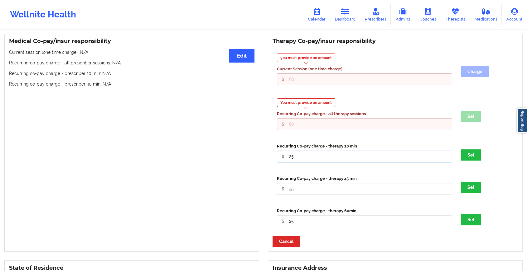
click at [324, 160] on input "25" at bounding box center [364, 157] width 175 height 12
type input "2"
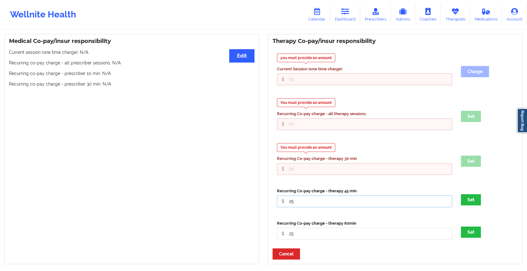
click at [297, 198] on input "25" at bounding box center [364, 202] width 175 height 12
type input "2"
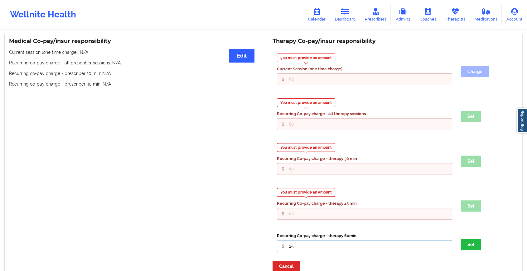
click at [305, 250] on input "25" at bounding box center [364, 247] width 175 height 12
type input "2"
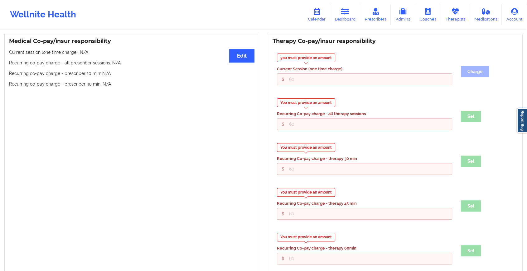
click at [470, 118] on div "Set" at bounding box center [486, 116] width 61 height 11
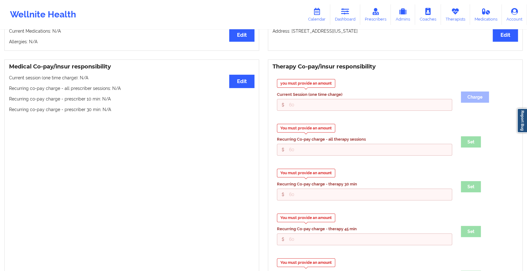
scroll to position [157, 0]
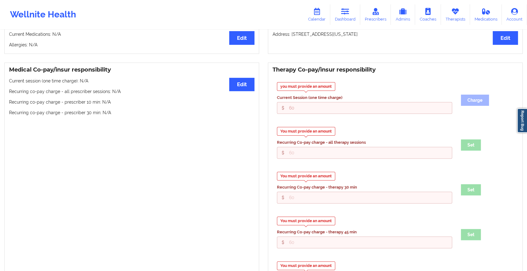
click at [340, 105] on input "Current Session (one time charge)" at bounding box center [364, 108] width 175 height 12
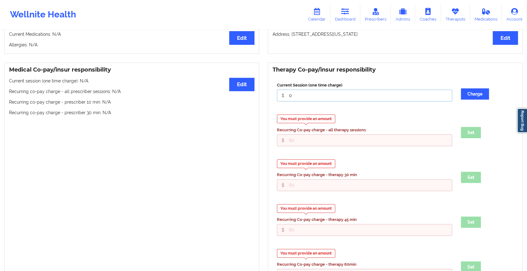
type input "0"
click at [317, 137] on input "Current Session (one time charge)" at bounding box center [364, 141] width 175 height 12
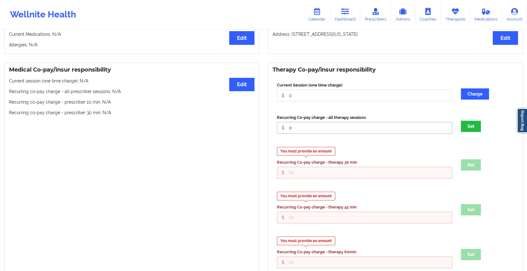
type input "0"
click at [299, 168] on div "You must provide an amount Recurring Co-pay charge - therapy 30 min" at bounding box center [364, 163] width 179 height 32
click at [290, 180] on div "You must provide an amount Recurring Co-pay charge - therapy 30 min" at bounding box center [364, 165] width 184 height 36
click at [294, 179] on input "Current Session (one time charge)" at bounding box center [364, 173] width 175 height 12
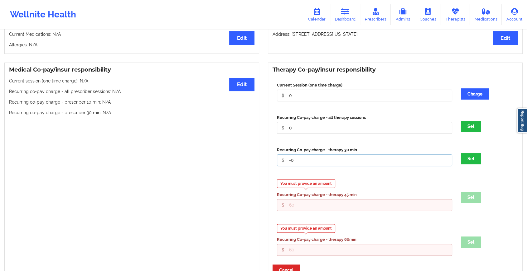
type input "-"
type input "0"
click at [292, 208] on input "Current Session (one time charge)" at bounding box center [364, 205] width 175 height 12
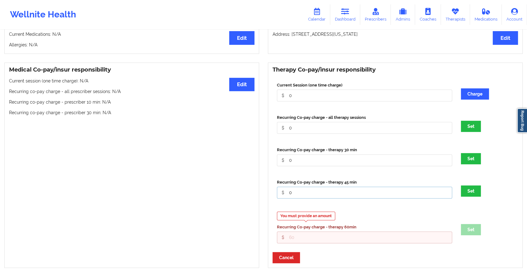
type input "0"
click at [292, 234] on input "Current Session (one time charge)" at bounding box center [364, 238] width 175 height 12
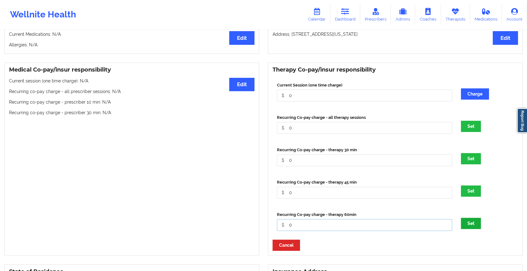
type input "0"
click at [475, 224] on button "Set" at bounding box center [471, 223] width 20 height 11
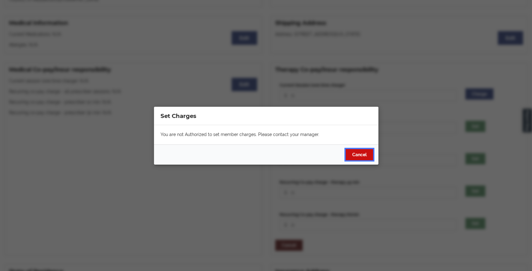
click at [351, 160] on button "Cancel" at bounding box center [358, 154] width 27 height 11
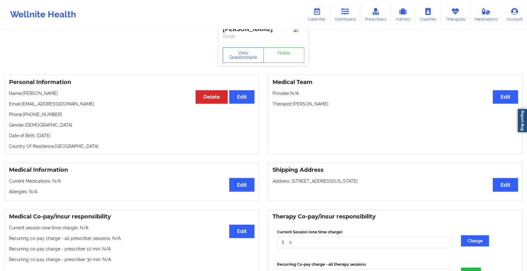
scroll to position [0, 0]
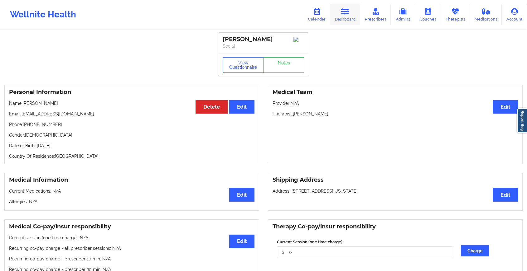
click at [347, 14] on icon at bounding box center [345, 11] width 8 height 7
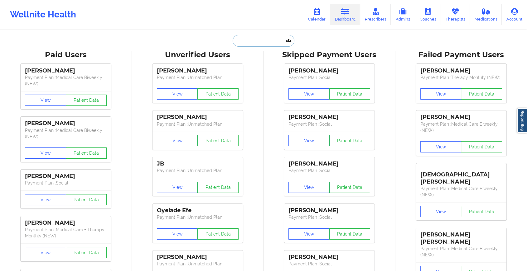
click at [272, 41] on input "text" at bounding box center [263, 41] width 62 height 12
paste input "[EMAIL_ADDRESS][DOMAIN_NAME]"
type input "[EMAIL_ADDRESS][DOMAIN_NAME]"
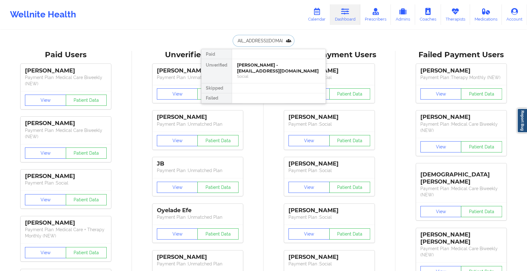
click at [275, 66] on div "[PERSON_NAME] - [EMAIL_ADDRESS][DOMAIN_NAME]" at bounding box center [279, 68] width 84 height 12
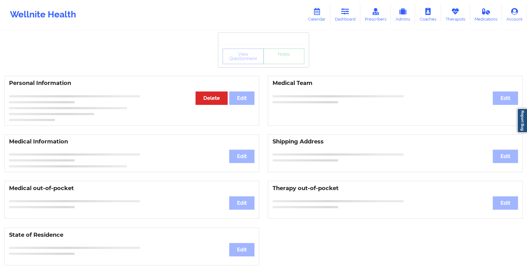
click at [287, 61] on div "View Questionnaire Notes" at bounding box center [263, 57] width 82 height 16
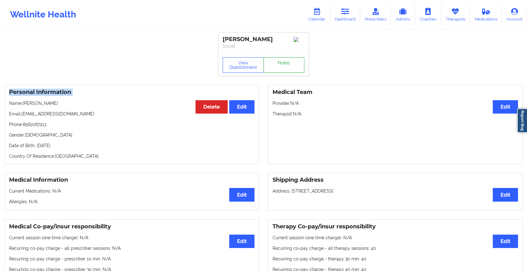
drag, startPoint x: 287, startPoint y: 61, endPoint x: 276, endPoint y: 69, distance: 13.5
click at [276, 69] on link "Notes" at bounding box center [283, 65] width 41 height 16
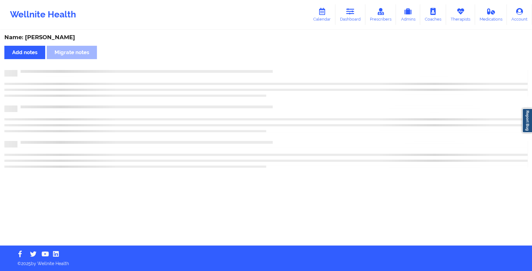
click at [276, 69] on div "Name: [PERSON_NAME] Add notes Migrate notes" at bounding box center [266, 138] width 532 height 215
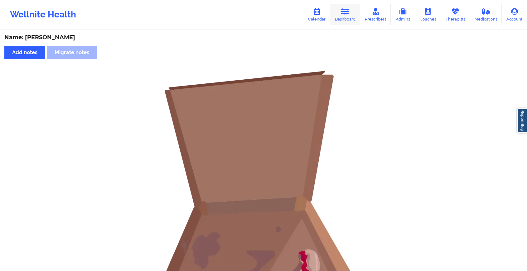
click at [337, 17] on link "Dashboard" at bounding box center [345, 14] width 30 height 21
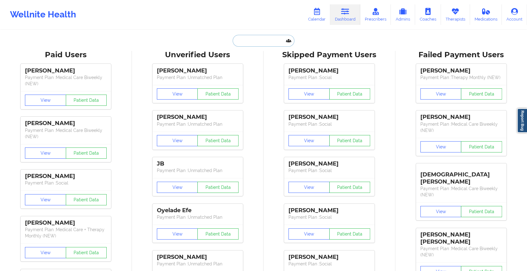
click at [264, 41] on input "text" at bounding box center [263, 41] width 62 height 12
paste input "[EMAIL_ADDRESS][DOMAIN_NAME]"
type input "[EMAIL_ADDRESS][DOMAIN_NAME]"
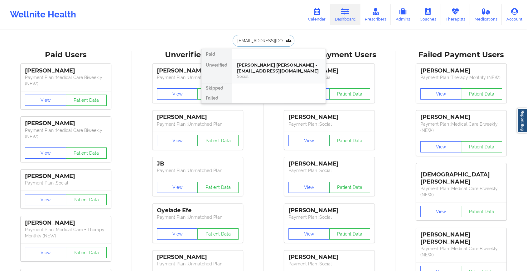
click at [274, 62] on div "[PERSON_NAME] [PERSON_NAME] - [EMAIL_ADDRESS][DOMAIN_NAME]" at bounding box center [279, 68] width 84 height 12
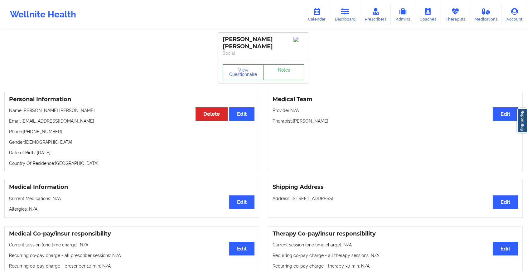
click at [286, 65] on link "Notes" at bounding box center [283, 73] width 41 height 16
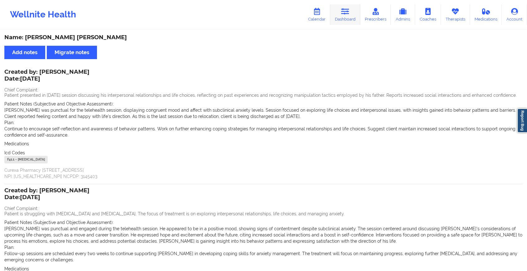
click at [351, 10] on link "Dashboard" at bounding box center [345, 14] width 30 height 21
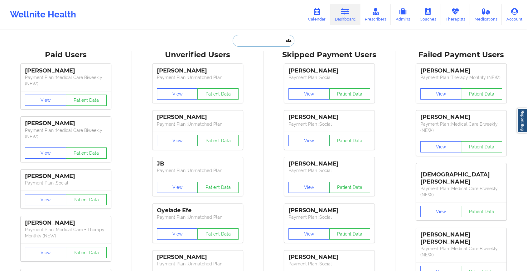
click at [272, 44] on input "text" at bounding box center [263, 41] width 62 height 12
paste input "[EMAIL_ADDRESS][DOMAIN_NAME]"
type input "[EMAIL_ADDRESS][DOMAIN_NAME]"
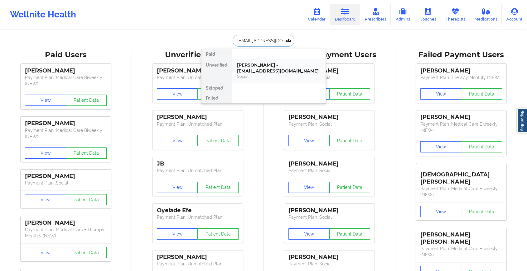
click at [271, 74] on div "Social" at bounding box center [279, 76] width 84 height 5
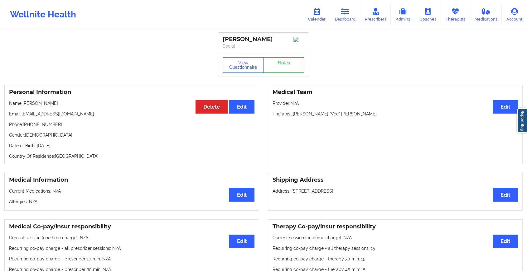
click at [279, 68] on link "Notes" at bounding box center [283, 65] width 41 height 16
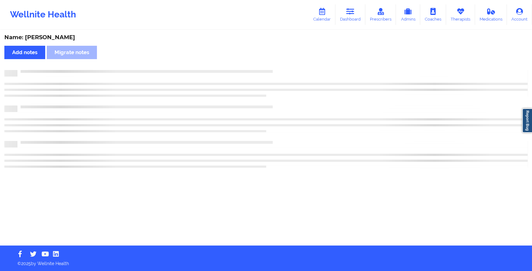
click at [279, 68] on div "Name: [PERSON_NAME] Add notes Migrate notes" at bounding box center [266, 138] width 532 height 215
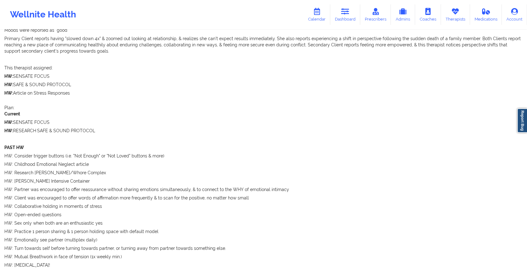
scroll to position [1064, 0]
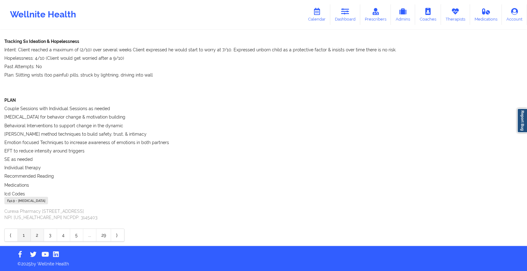
click at [35, 241] on link "2" at bounding box center [37, 235] width 13 height 12
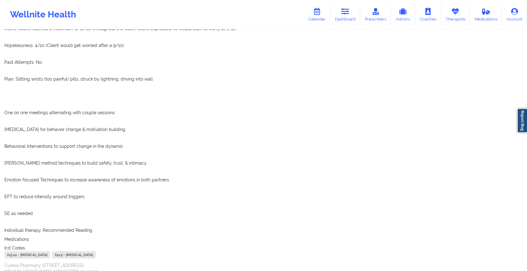
scroll to position [2402, 0]
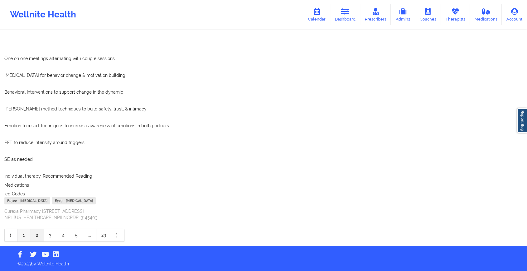
click at [28, 237] on link "1" at bounding box center [24, 235] width 13 height 12
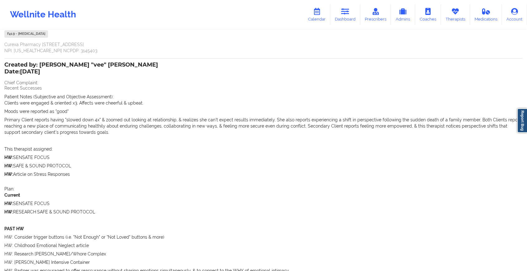
scroll to position [601, 0]
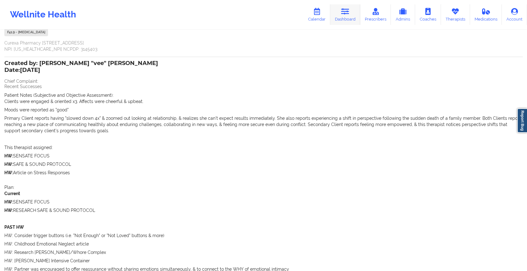
click at [344, 15] on icon at bounding box center [345, 11] width 8 height 7
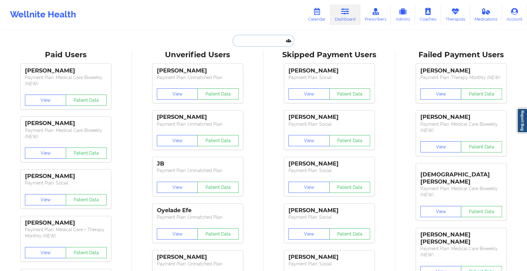
click at [252, 40] on input "text" at bounding box center [263, 41] width 62 height 12
paste input "[EMAIL_ADDRESS][DOMAIN_NAME]"
type input "[EMAIL_ADDRESS][DOMAIN_NAME]"
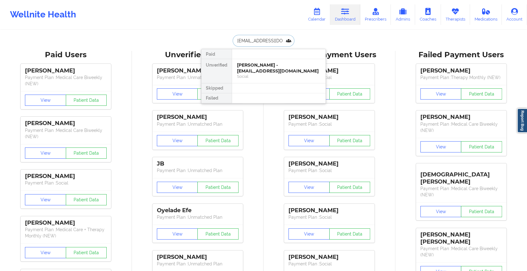
scroll to position [0, 11]
click at [249, 65] on div "[PERSON_NAME] - [EMAIL_ADDRESS][DOMAIN_NAME]" at bounding box center [279, 68] width 84 height 12
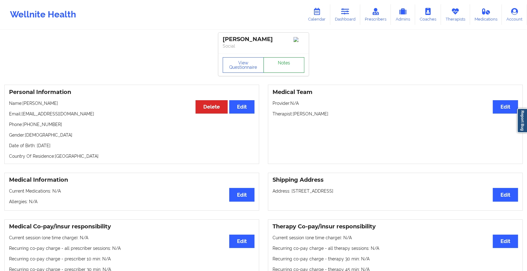
click at [287, 64] on link "Notes" at bounding box center [283, 65] width 41 height 16
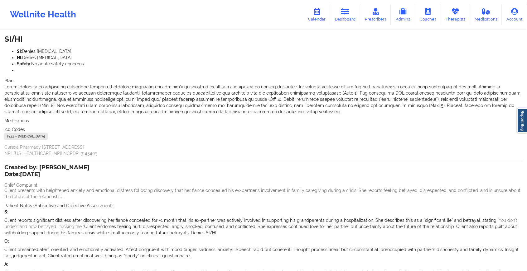
scroll to position [509, 0]
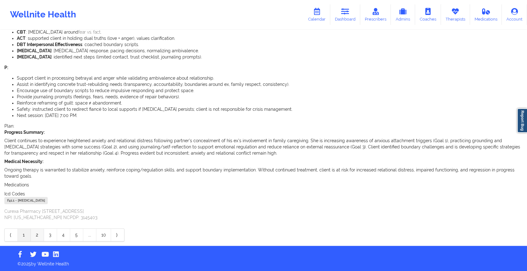
click at [31, 238] on link "2" at bounding box center [37, 235] width 13 height 12
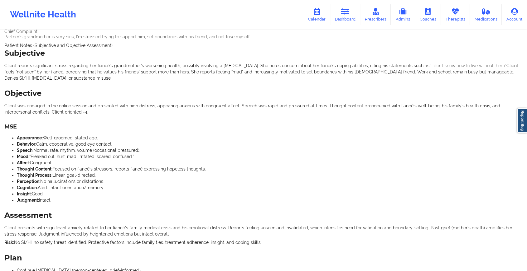
scroll to position [0, 0]
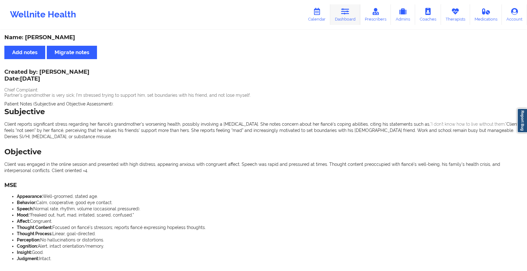
click at [341, 16] on link "Dashboard" at bounding box center [345, 14] width 30 height 21
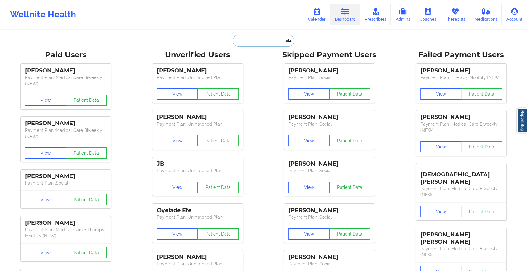
click at [251, 40] on input "text" at bounding box center [263, 41] width 62 height 12
paste input "[EMAIL_ADDRESS][DOMAIN_NAME]"
type input "[EMAIL_ADDRESS][DOMAIN_NAME]"
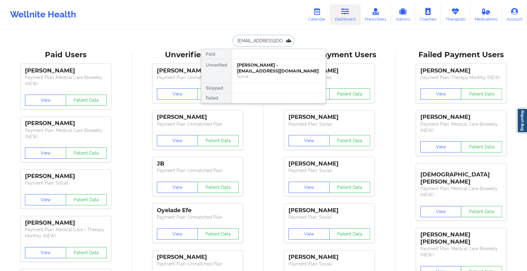
scroll to position [0, 10]
click at [312, 77] on div "Social" at bounding box center [279, 76] width 84 height 5
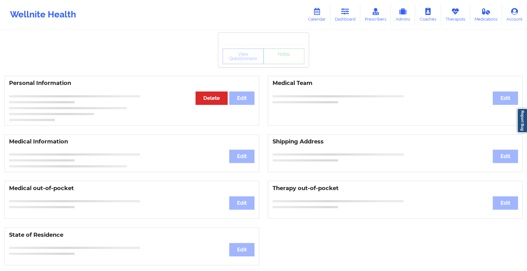
click at [287, 58] on div "View Questionnaire Notes" at bounding box center [263, 56] width 90 height 22
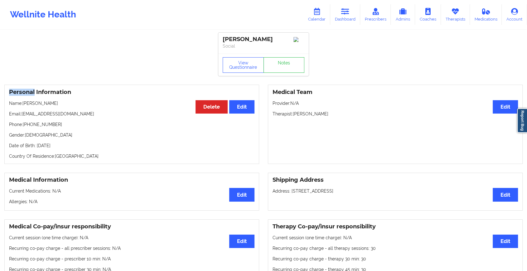
click at [287, 58] on div "View Questionnaire Notes" at bounding box center [263, 65] width 90 height 22
drag, startPoint x: 287, startPoint y: 58, endPoint x: 279, endPoint y: 67, distance: 12.1
click at [279, 67] on link "Notes" at bounding box center [283, 65] width 41 height 16
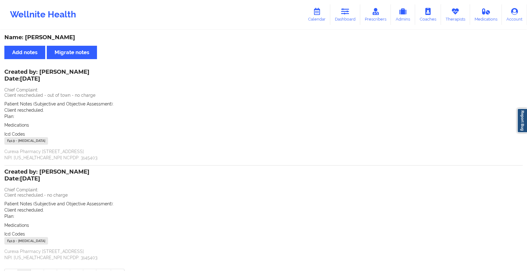
scroll to position [40, 0]
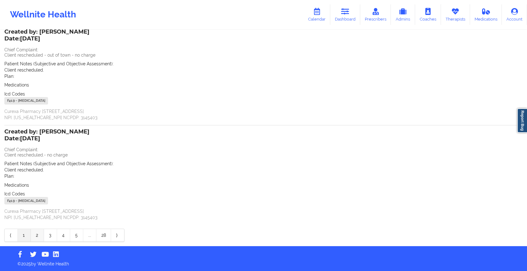
click at [38, 235] on link "2" at bounding box center [37, 235] width 13 height 12
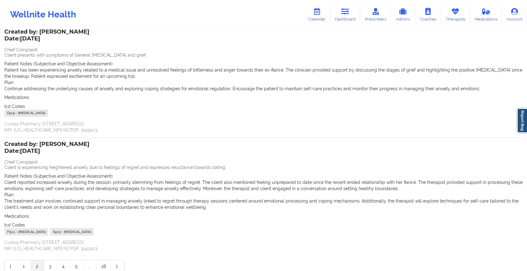
scroll to position [0, 0]
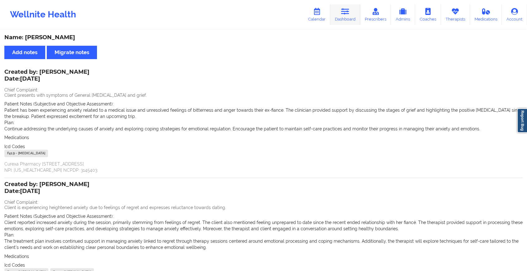
click at [343, 16] on link "Dashboard" at bounding box center [345, 14] width 30 height 21
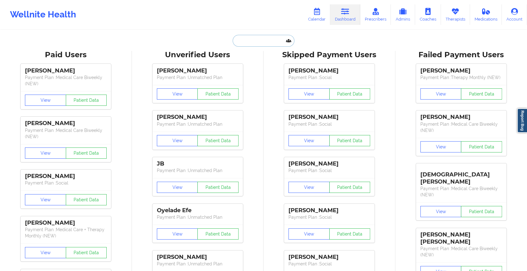
click at [239, 39] on input "text" at bounding box center [263, 41] width 62 height 12
paste input "[EMAIL_ADDRESS][DOMAIN_NAME]"
type input "[EMAIL_ADDRESS][DOMAIN_NAME]"
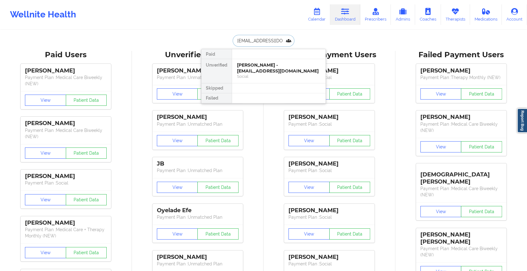
click at [266, 71] on div "[PERSON_NAME] - [EMAIL_ADDRESS][DOMAIN_NAME]" at bounding box center [279, 68] width 84 height 12
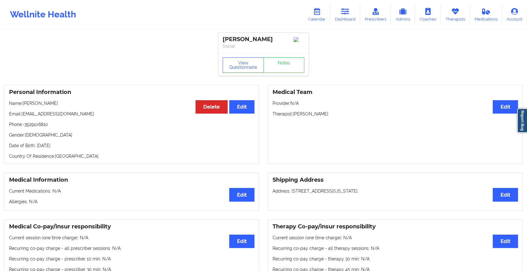
click at [285, 59] on div "View Questionnaire Notes" at bounding box center [263, 65] width 90 height 22
click at [282, 64] on link "Notes" at bounding box center [283, 65] width 41 height 16
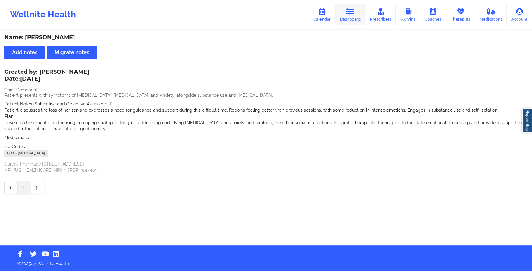
click at [347, 17] on link "Dashboard" at bounding box center [350, 14] width 30 height 21
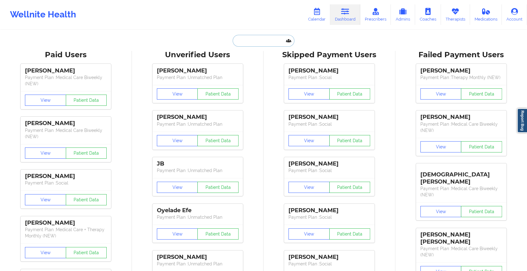
click at [257, 41] on input "text" at bounding box center [263, 41] width 62 height 12
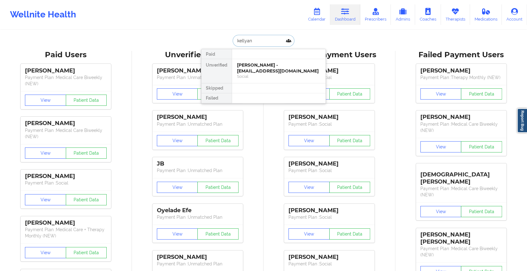
type input "[PERSON_NAME]"
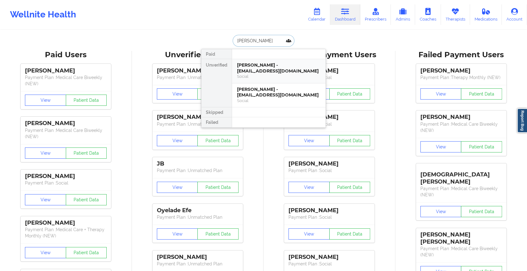
click at [255, 67] on div "[PERSON_NAME] - [EMAIL_ADDRESS][DOMAIN_NAME]" at bounding box center [279, 68] width 84 height 12
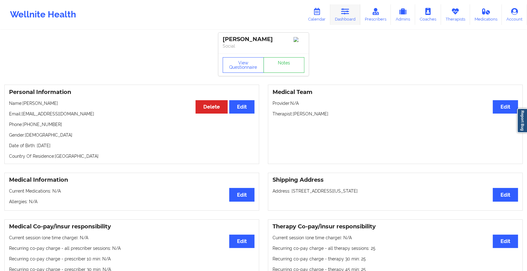
click at [345, 21] on link "Dashboard" at bounding box center [345, 14] width 30 height 21
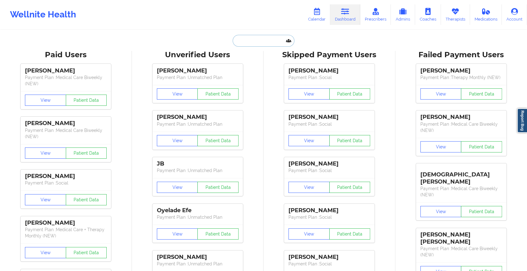
click at [254, 43] on input "text" at bounding box center [263, 41] width 62 height 12
paste input "[EMAIL_ADDRESS][DOMAIN_NAME]"
type input "[EMAIL_ADDRESS][DOMAIN_NAME]"
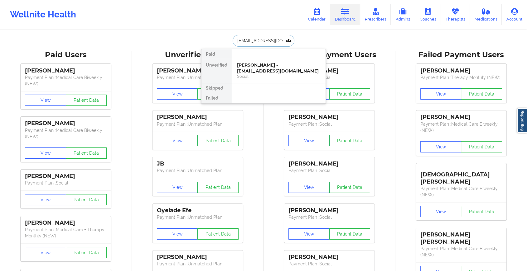
click at [264, 67] on div "[PERSON_NAME] - [EMAIL_ADDRESS][DOMAIN_NAME]" at bounding box center [279, 68] width 84 height 12
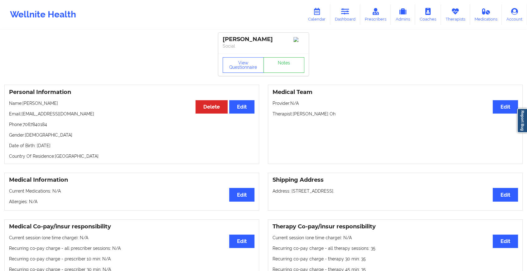
click at [280, 62] on div "View Questionnaire Notes" at bounding box center [263, 65] width 90 height 22
drag, startPoint x: 280, startPoint y: 62, endPoint x: 278, endPoint y: 73, distance: 10.4
click at [278, 73] on link "Notes" at bounding box center [283, 65] width 41 height 16
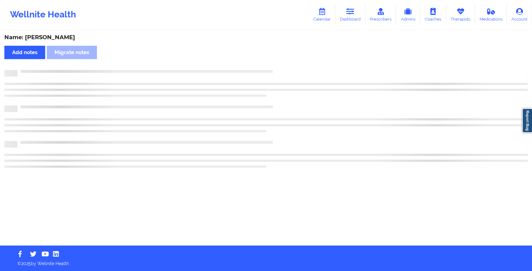
click at [278, 73] on div at bounding box center [265, 73] width 523 height 7
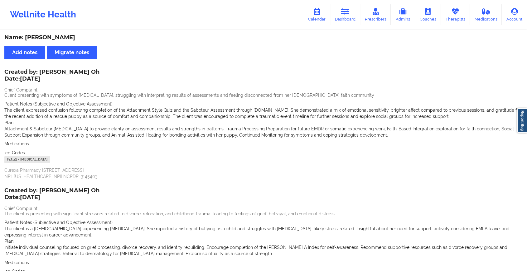
drag, startPoint x: 490, startPoint y: 75, endPoint x: 526, endPoint y: 157, distance: 89.3
click at [526, 157] on html "Wellnite Health Calendar Dashboard Prescribers Admins Coaches Therapists Medica…" at bounding box center [263, 135] width 527 height 271
click at [346, 12] on icon at bounding box center [345, 11] width 8 height 7
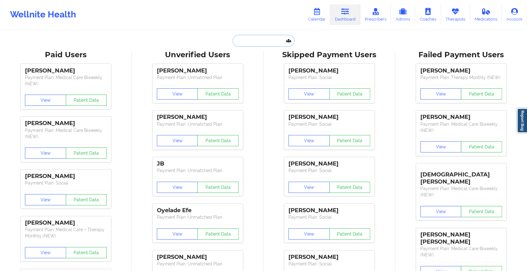
click at [258, 36] on input "text" at bounding box center [263, 41] width 62 height 12
click at [253, 42] on input "text" at bounding box center [263, 41] width 62 height 12
click at [269, 40] on input "[PERSON_NAME]" at bounding box center [263, 41] width 62 height 12
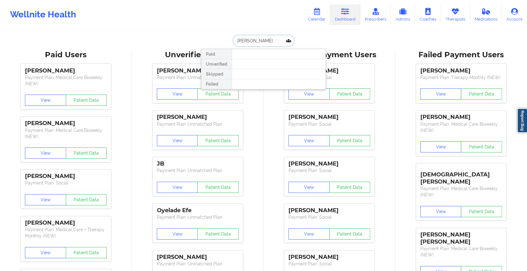
drag, startPoint x: 278, startPoint y: 36, endPoint x: 214, endPoint y: 46, distance: 65.0
click at [214, 46] on div "[PERSON_NAME] Unverified Skipped Failed" at bounding box center [263, 41] width 125 height 12
drag, startPoint x: 252, startPoint y: 44, endPoint x: 261, endPoint y: 42, distance: 9.8
click at [261, 42] on input "[PERSON_NAME]" at bounding box center [263, 41] width 62 height 12
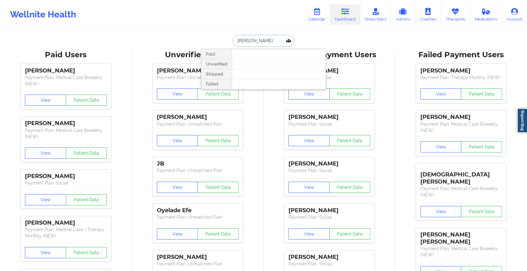
type input "[PERSON_NAME]"
